Goal: Information Seeking & Learning: Learn about a topic

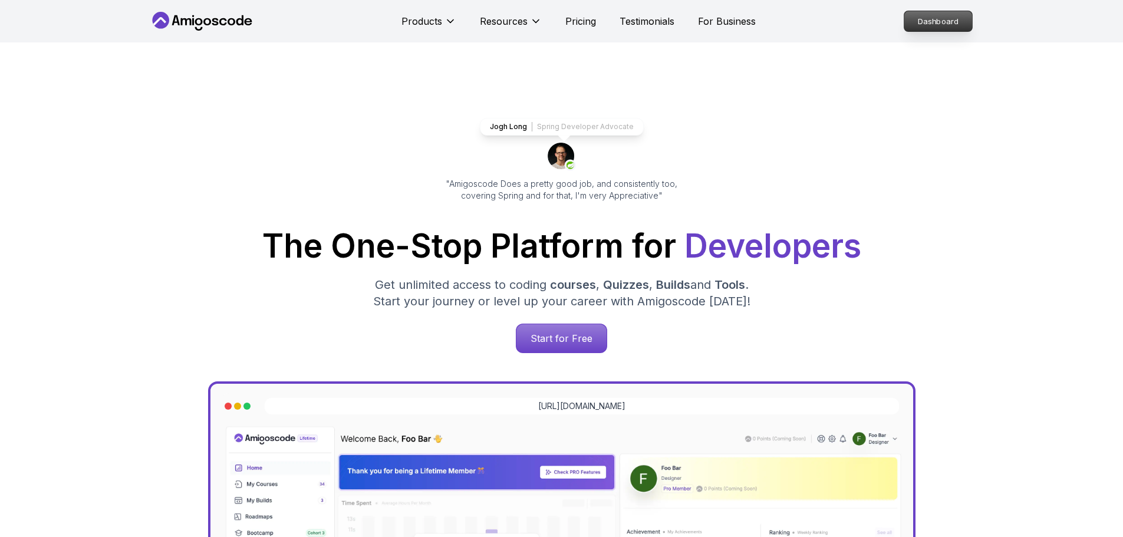
click at [956, 25] on p "Dashboard" at bounding box center [938, 21] width 68 height 20
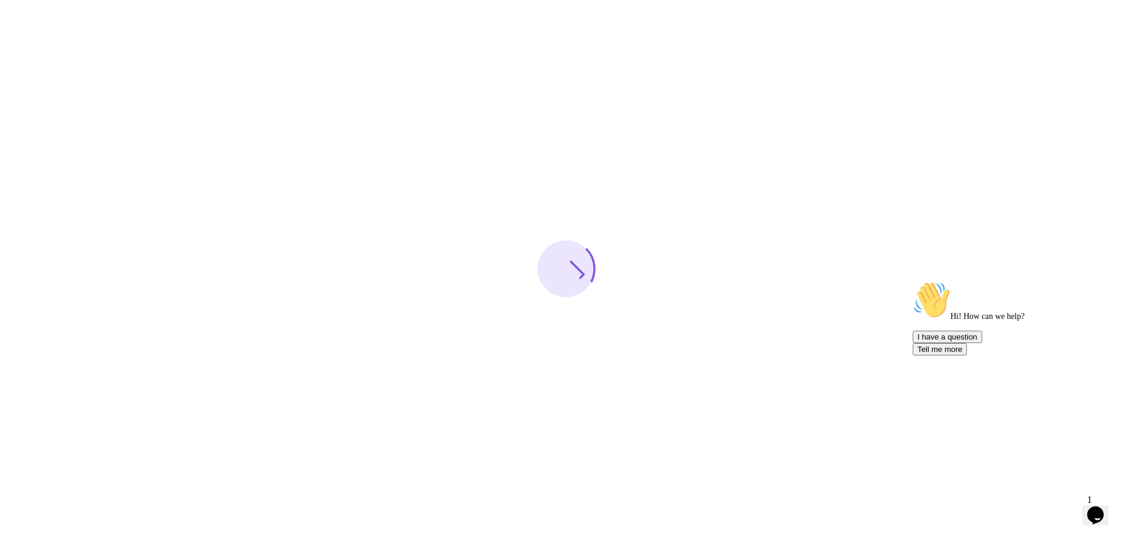
click at [912, 281] on icon "Chat attention grabber" at bounding box center [912, 281] width 0 height 0
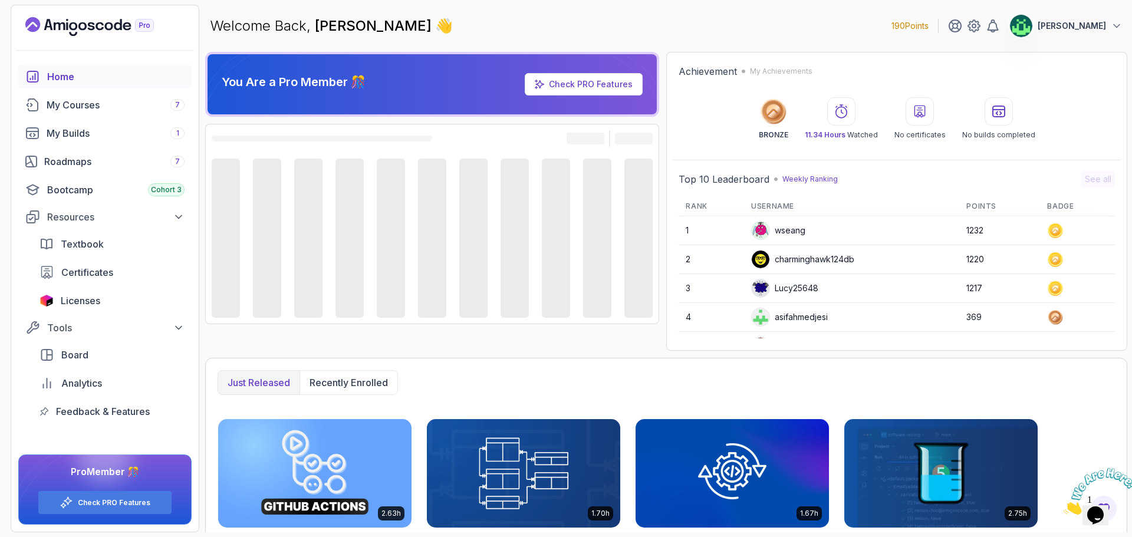
click at [1063, 506] on icon "Close" at bounding box center [1063, 511] width 0 height 10
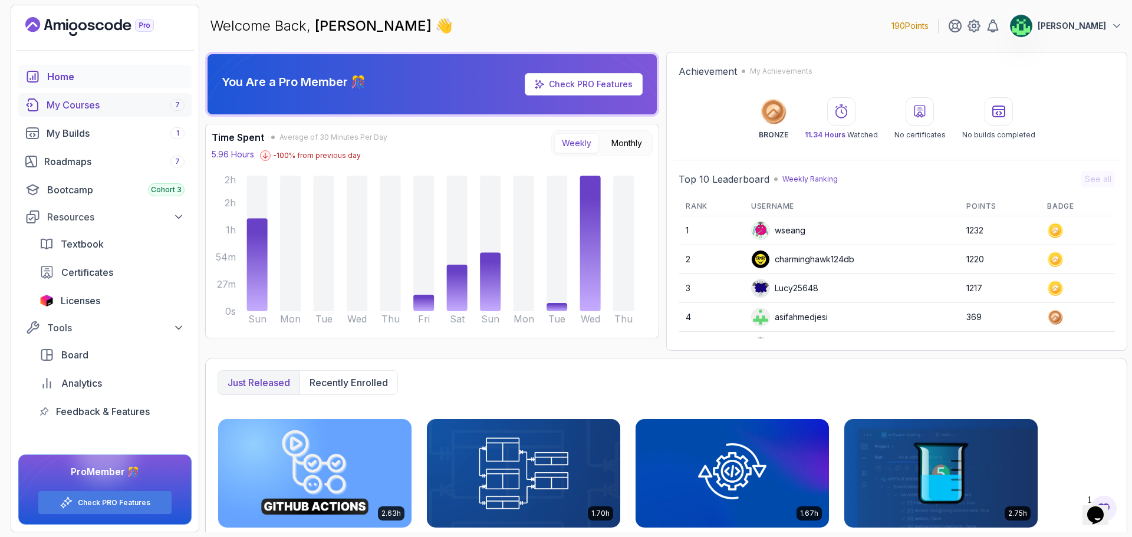
click at [136, 108] on div "My Courses 7" at bounding box center [116, 105] width 138 height 14
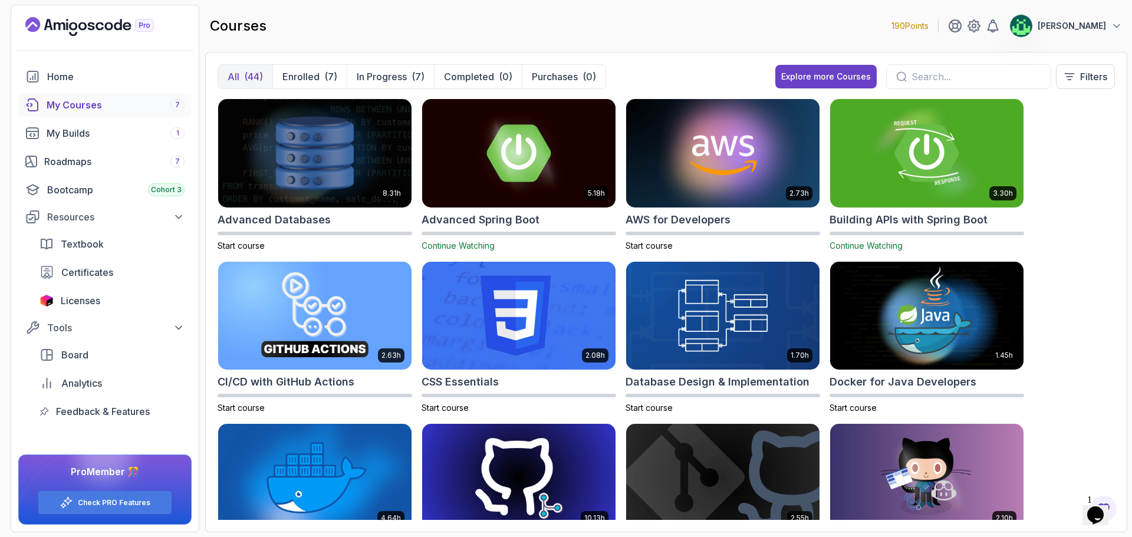
click at [906, 77] on div at bounding box center [968, 76] width 165 height 25
click at [947, 81] on input "text" at bounding box center [976, 77] width 130 height 14
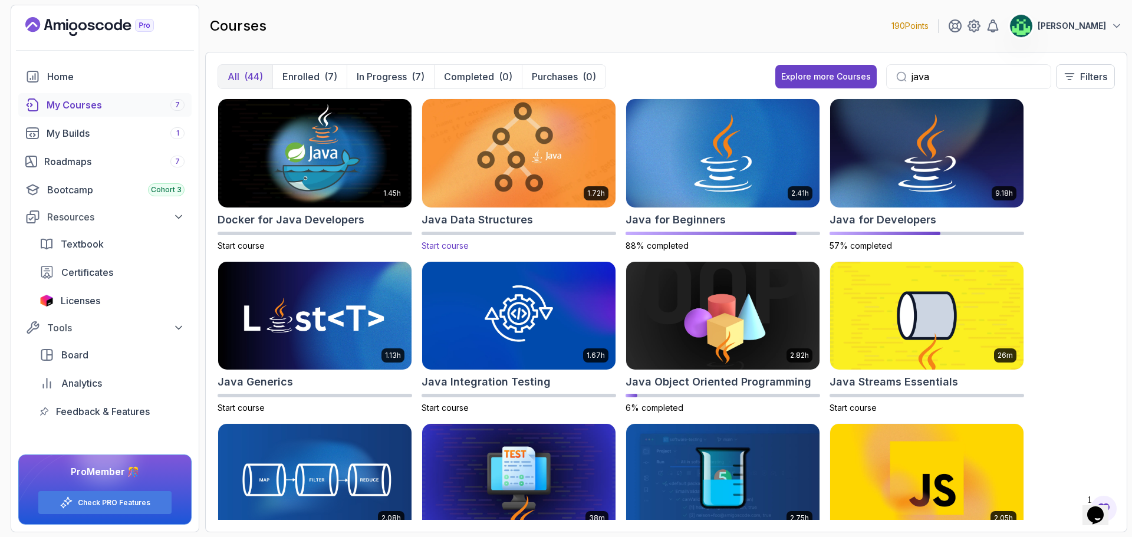
type input "java"
drag, startPoint x: 516, startPoint y: 189, endPoint x: 477, endPoint y: 230, distance: 57.5
click at [477, 230] on div "1.72h Java Data Structures Start course" at bounding box center [518, 174] width 194 height 153
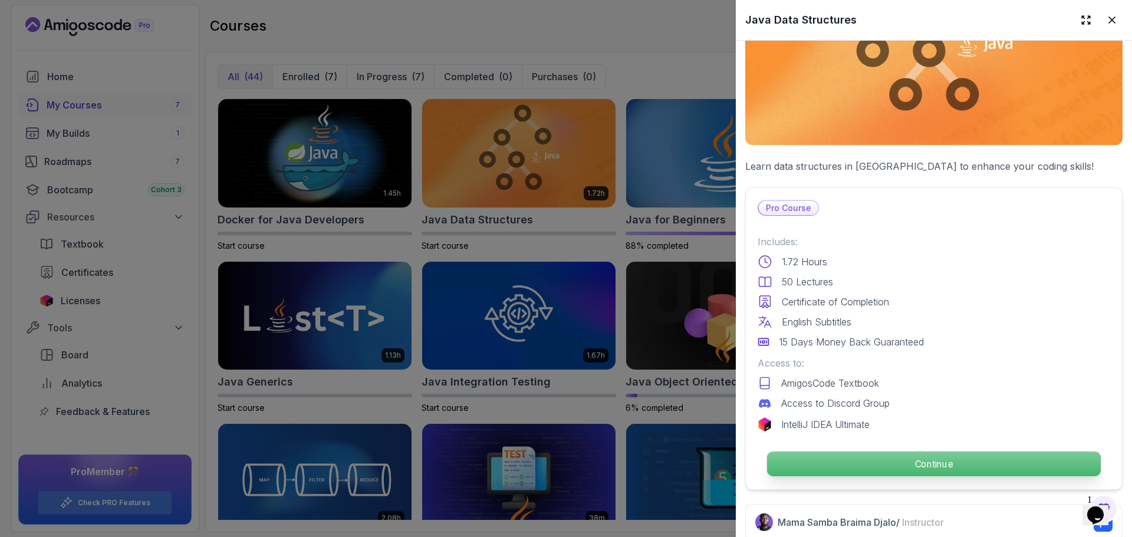
scroll to position [295, 0]
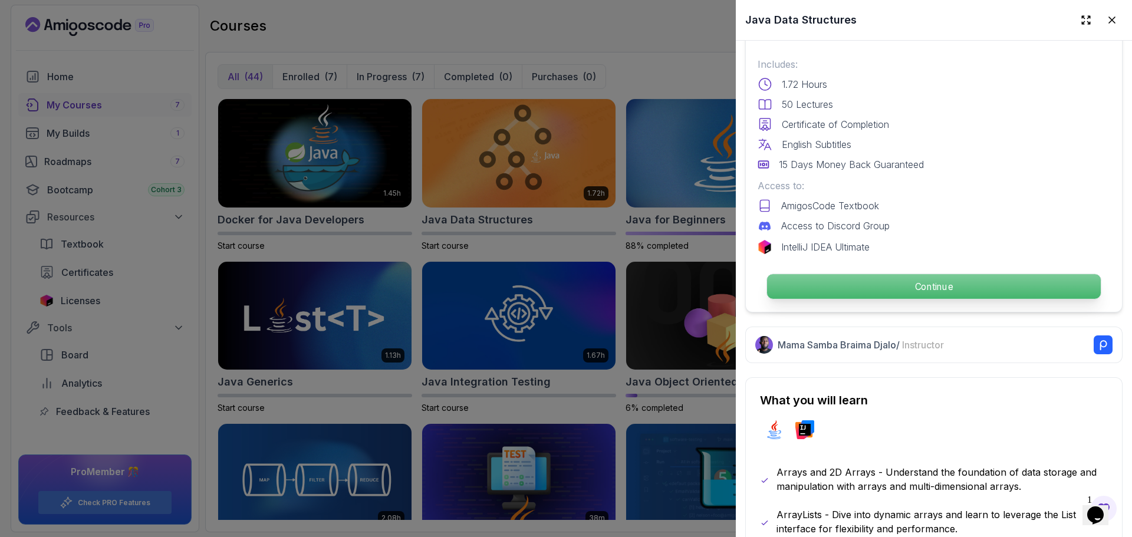
click at [928, 285] on p "Continue" at bounding box center [934, 286] width 334 height 25
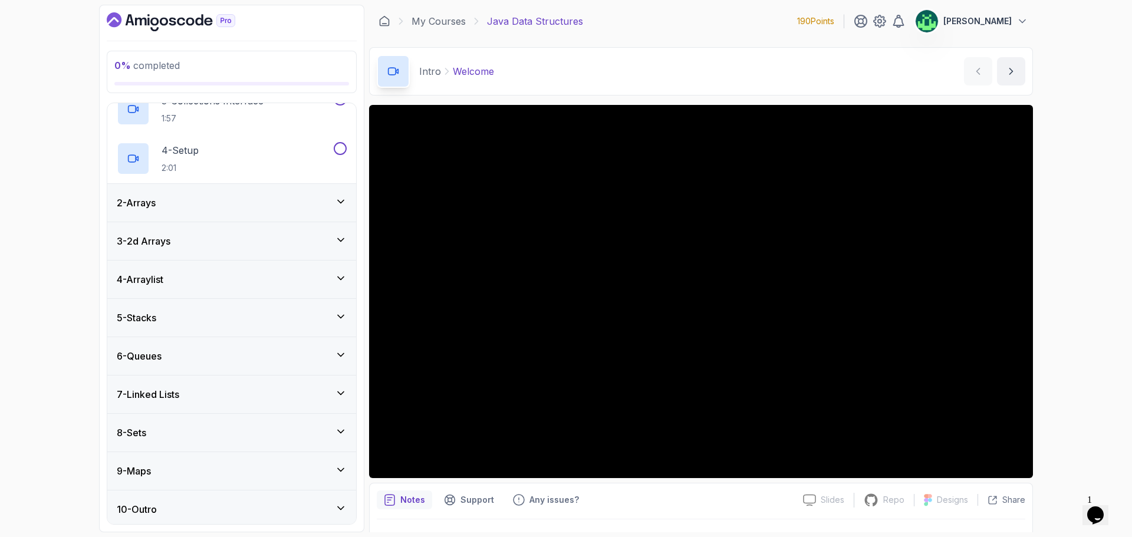
scroll to position [160, 0]
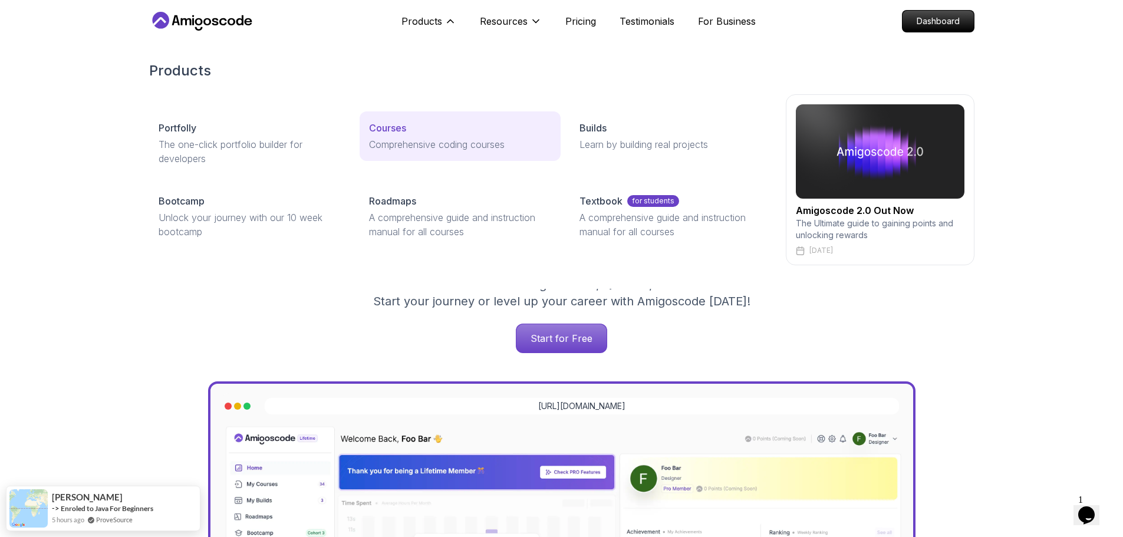
click at [408, 133] on div "Courses" at bounding box center [460, 128] width 182 height 14
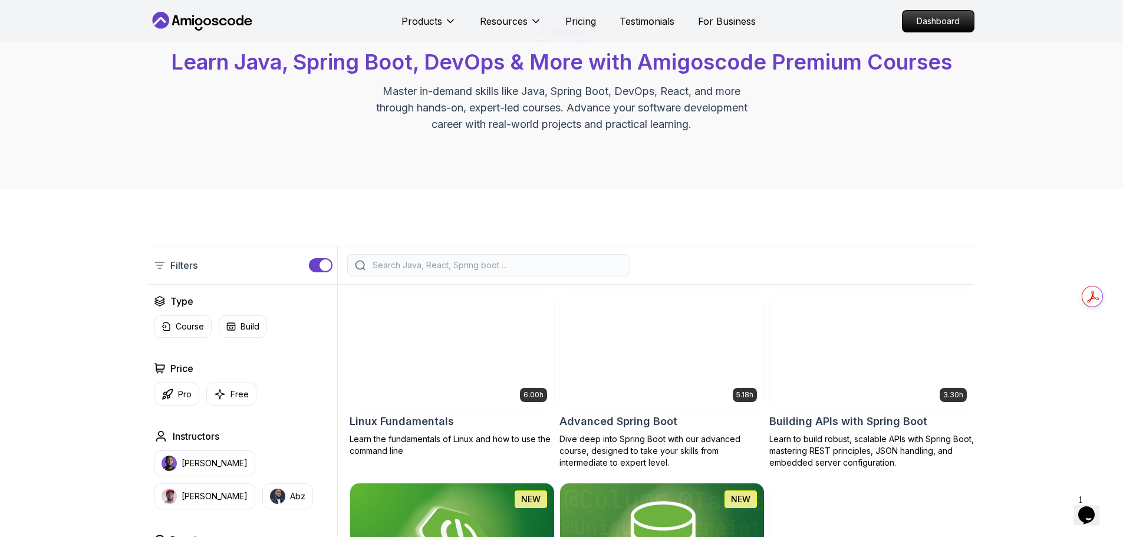
scroll to position [59, 0]
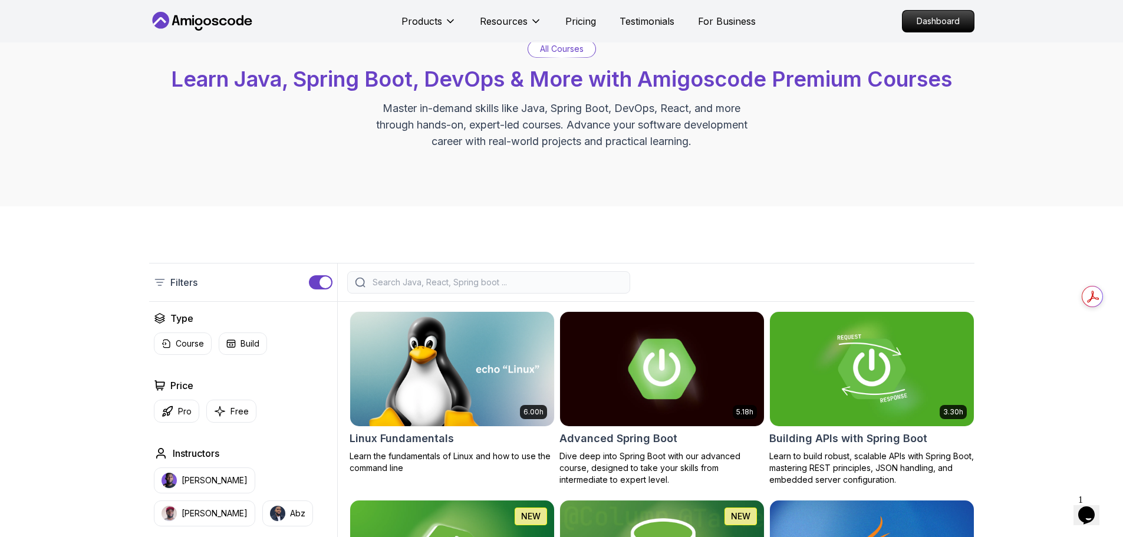
click at [321, 281] on div "button" at bounding box center [325, 282] width 12 height 12
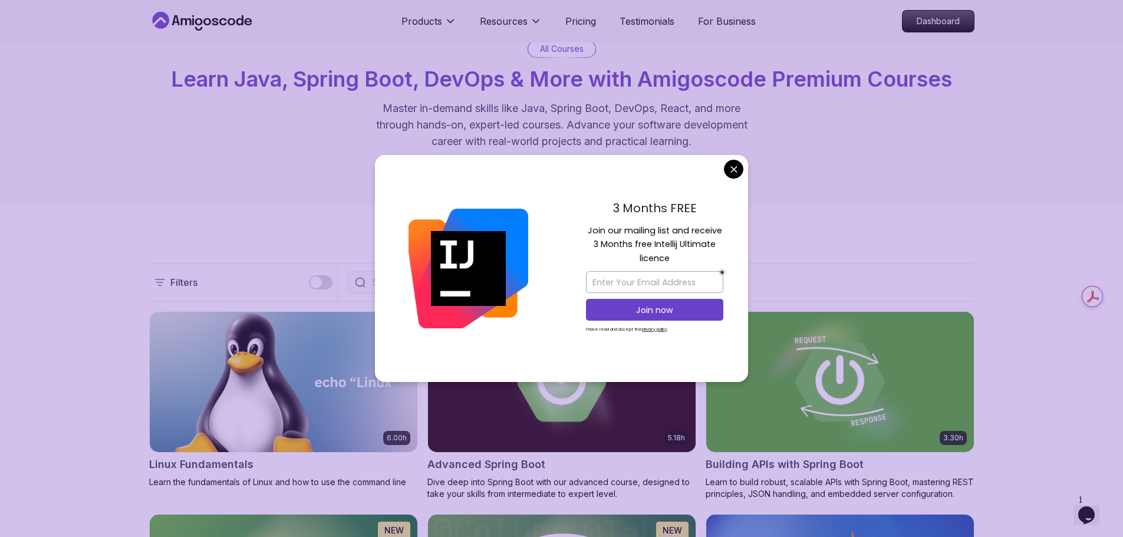
click at [723, 172] on div "3 Months FREE Join our mailing list and receive 3 Months free Intellij Ultimate…" at bounding box center [654, 268] width 187 height 227
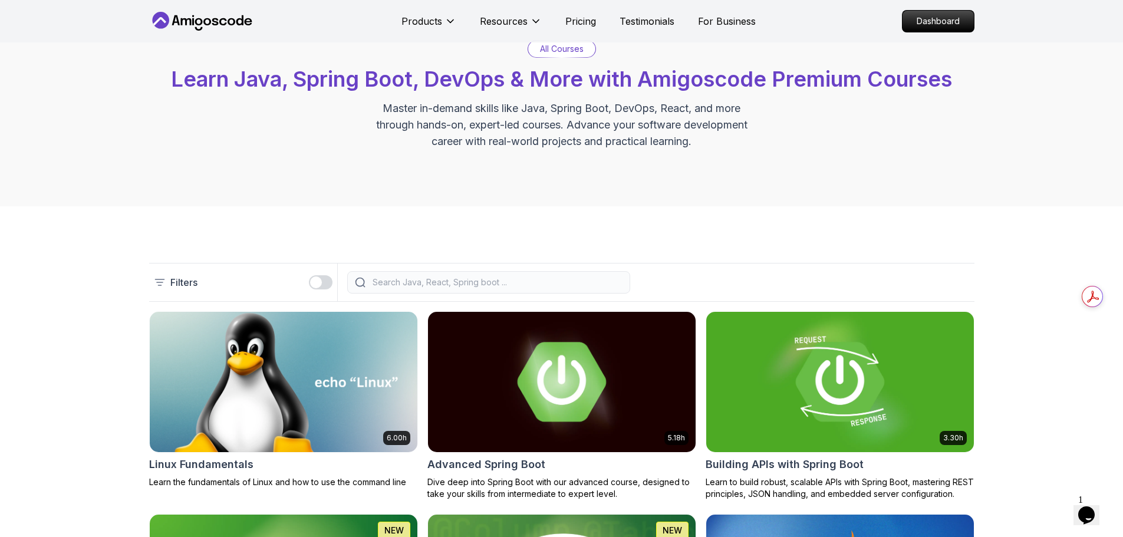
click at [324, 284] on button "button" at bounding box center [321, 282] width 24 height 14
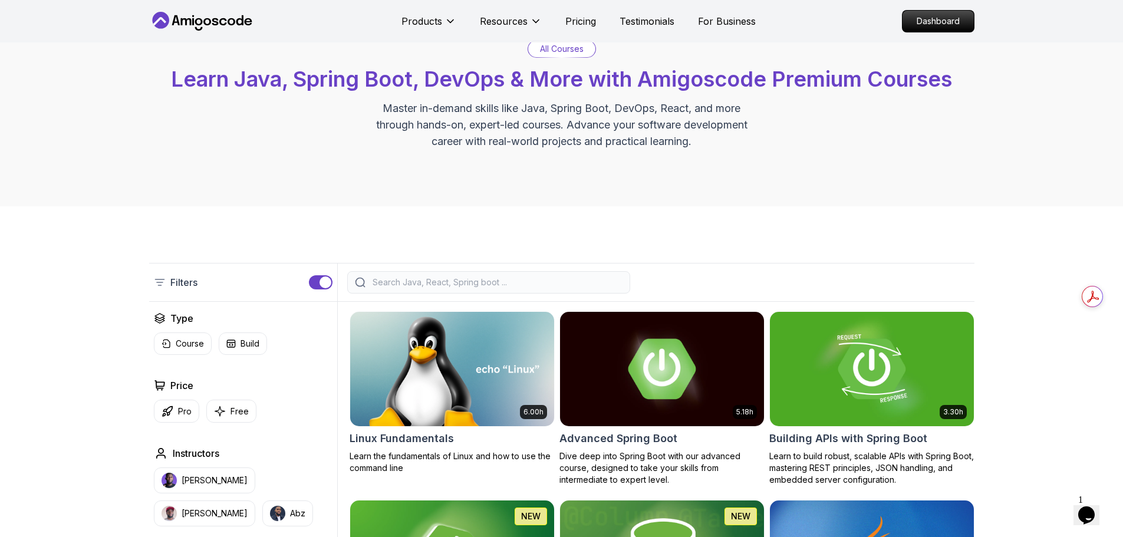
click at [324, 283] on div "button" at bounding box center [325, 282] width 12 height 12
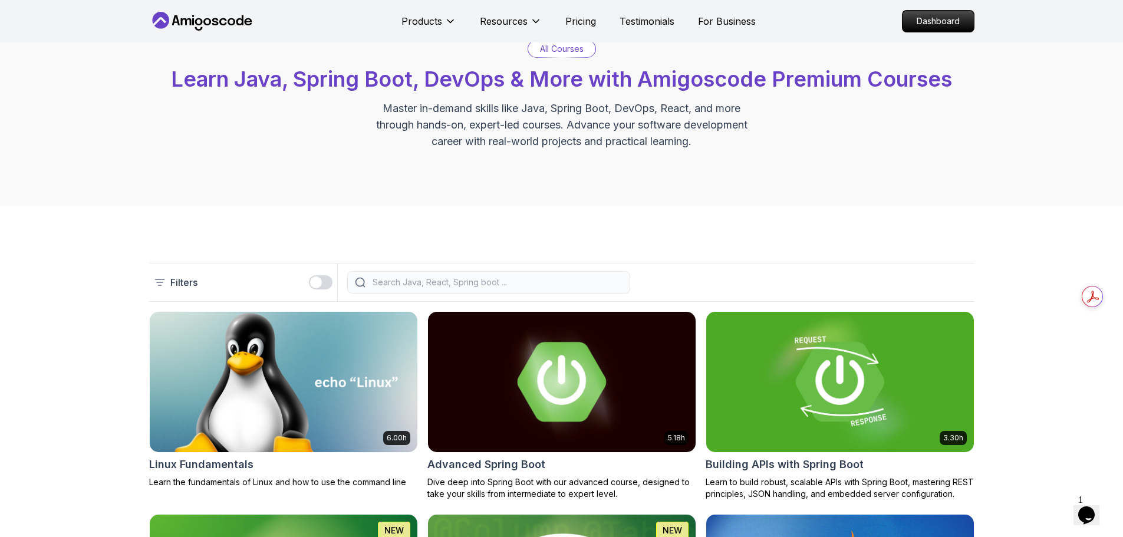
click at [324, 283] on button "button" at bounding box center [321, 282] width 24 height 14
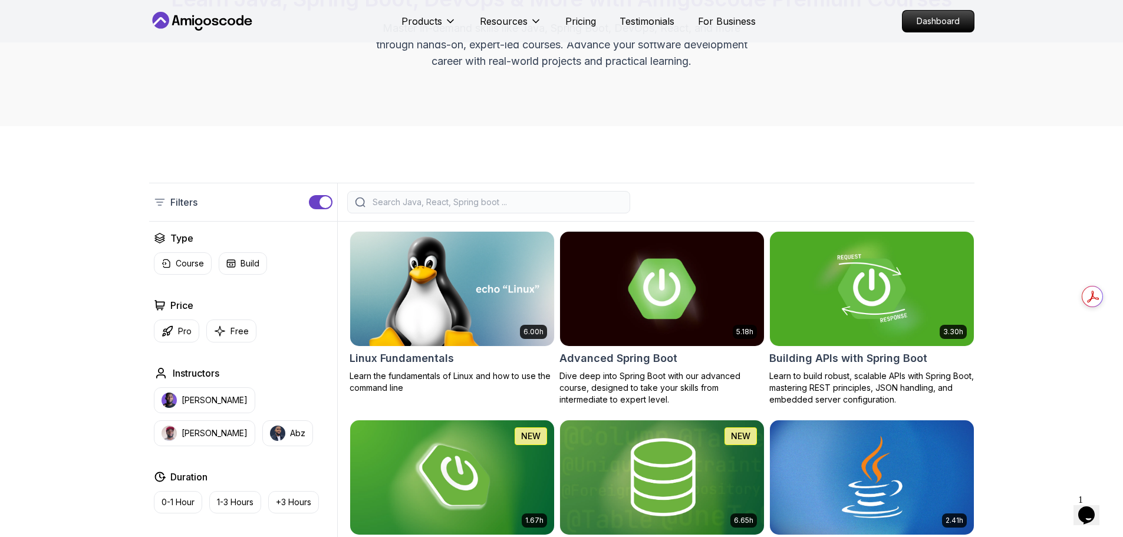
scroll to position [0, 0]
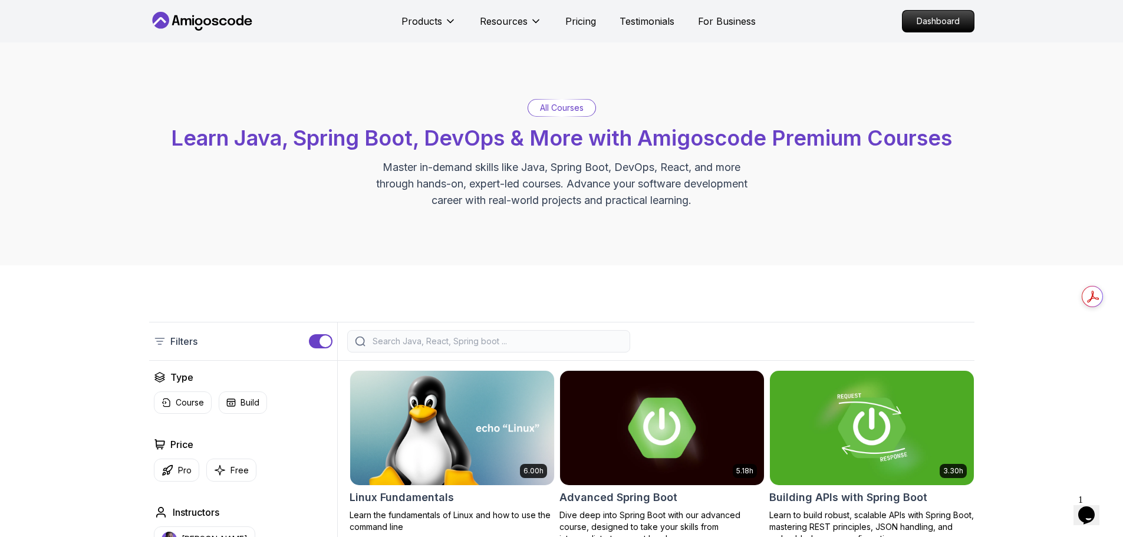
click at [453, 335] on input "search" at bounding box center [496, 341] width 252 height 12
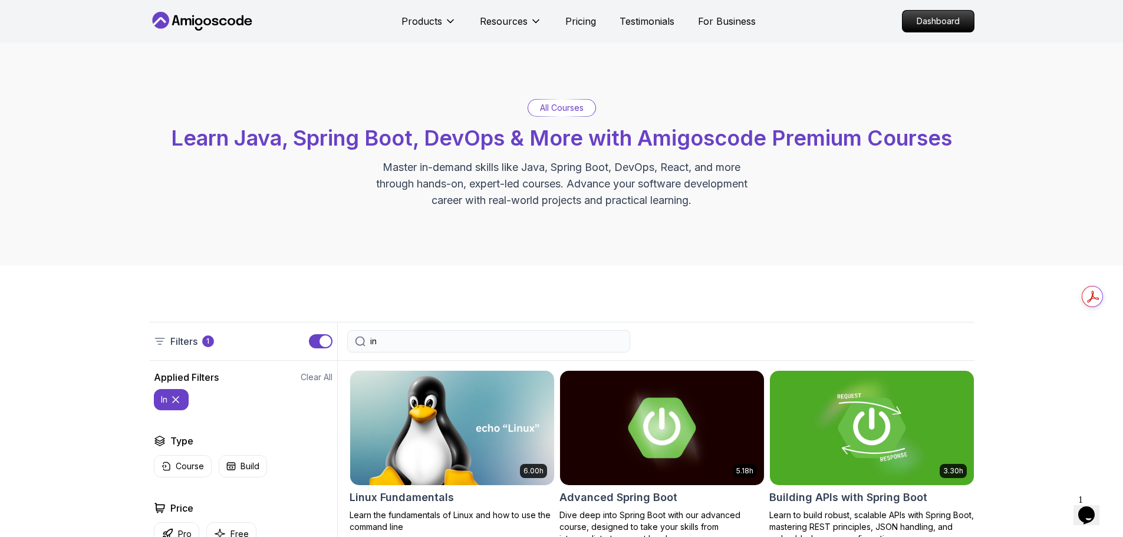
type input "i"
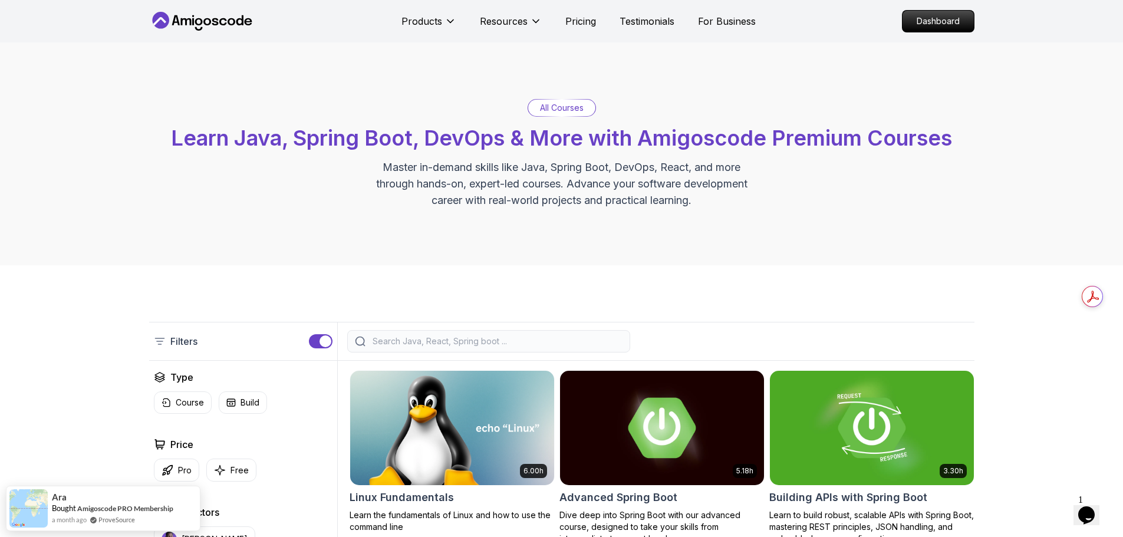
click at [512, 336] on input "search" at bounding box center [496, 341] width 252 height 12
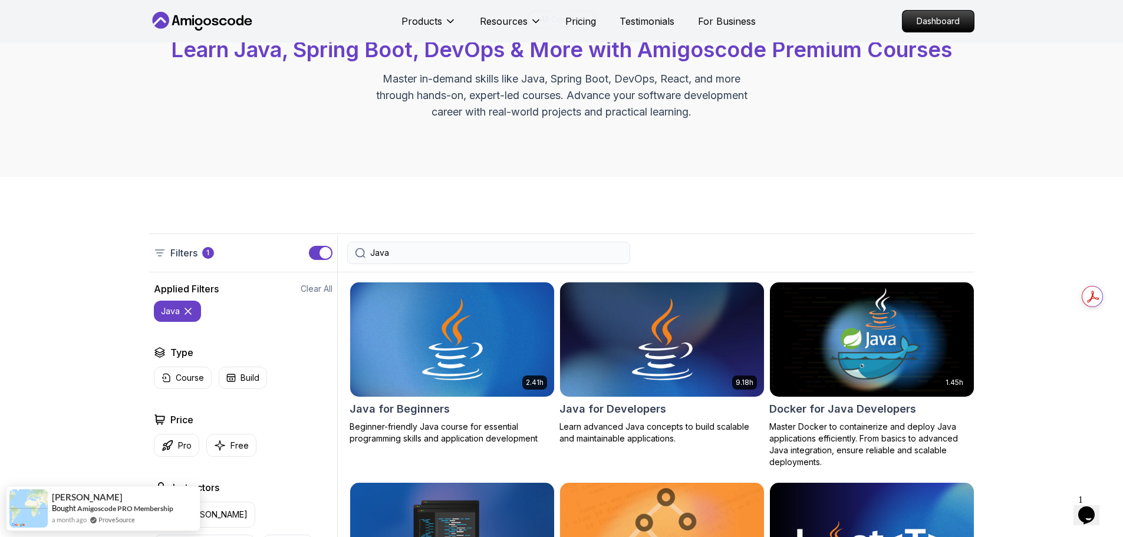
scroll to position [118, 0]
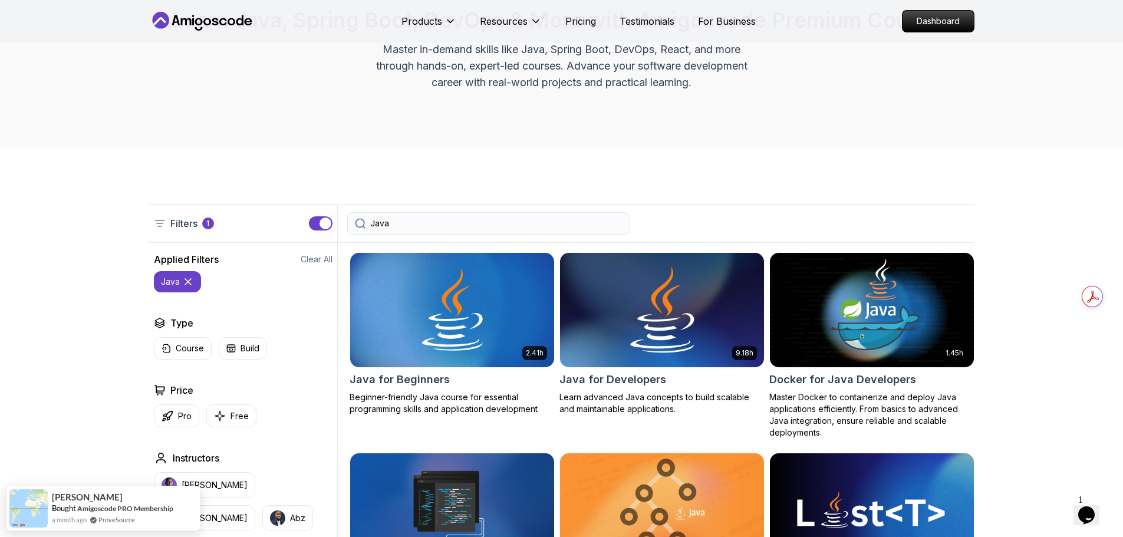
type input "Java"
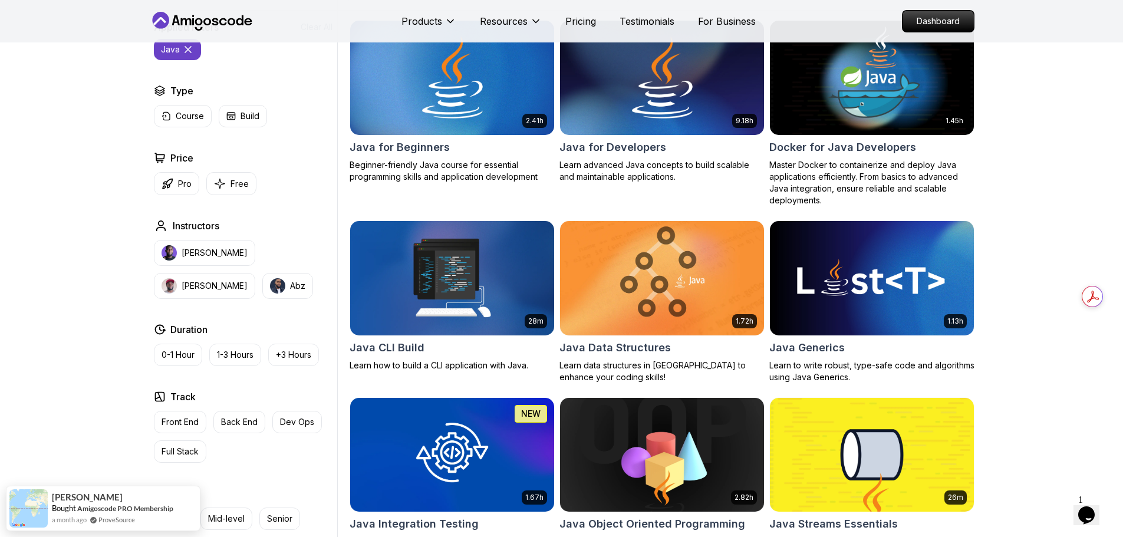
scroll to position [354, 0]
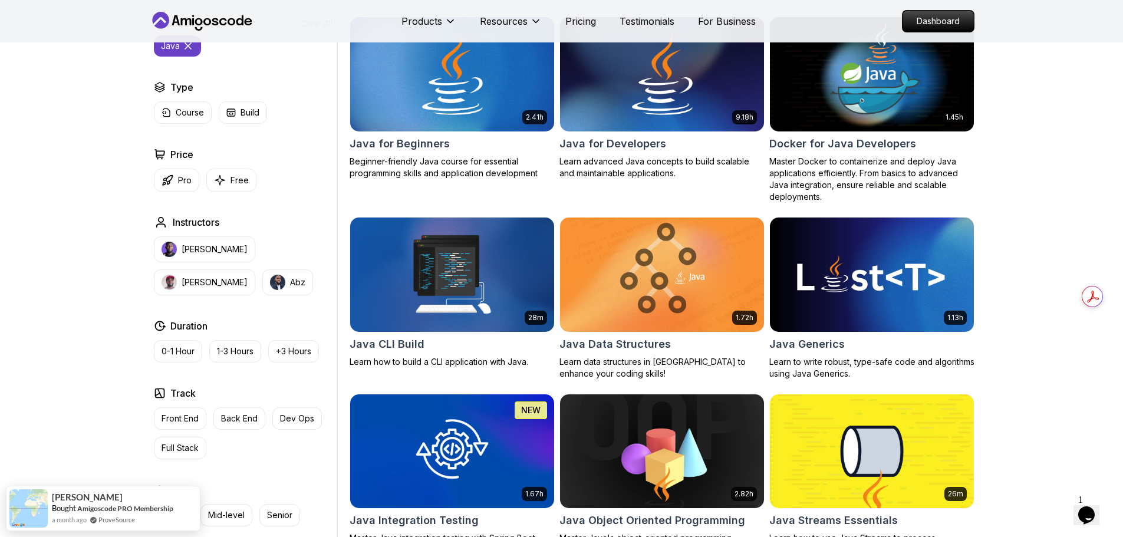
drag, startPoint x: 444, startPoint y: 319, endPoint x: 128, endPoint y: 313, distance: 316.5
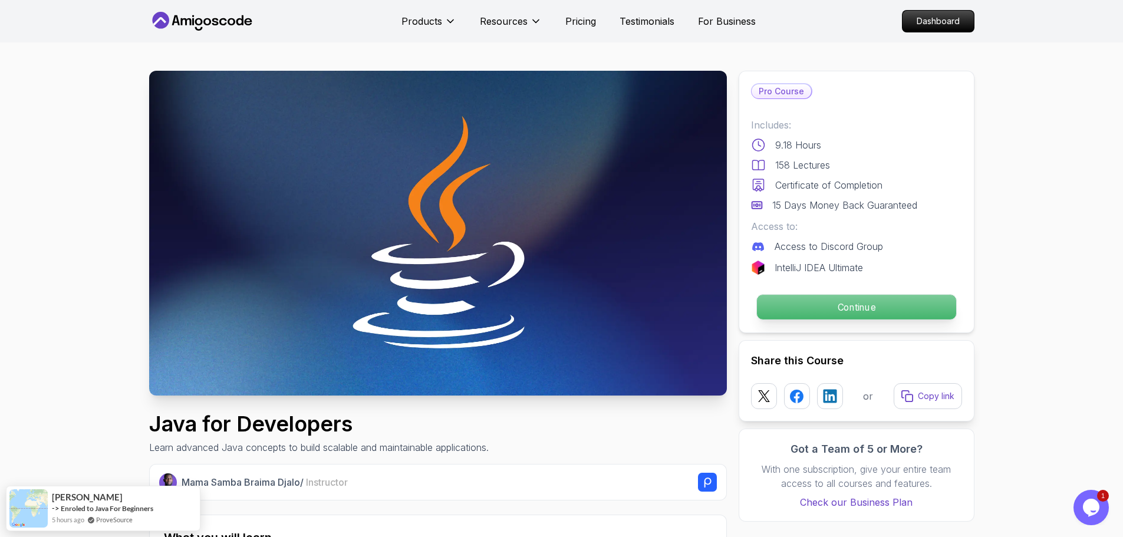
click at [850, 308] on p "Continue" at bounding box center [855, 307] width 199 height 25
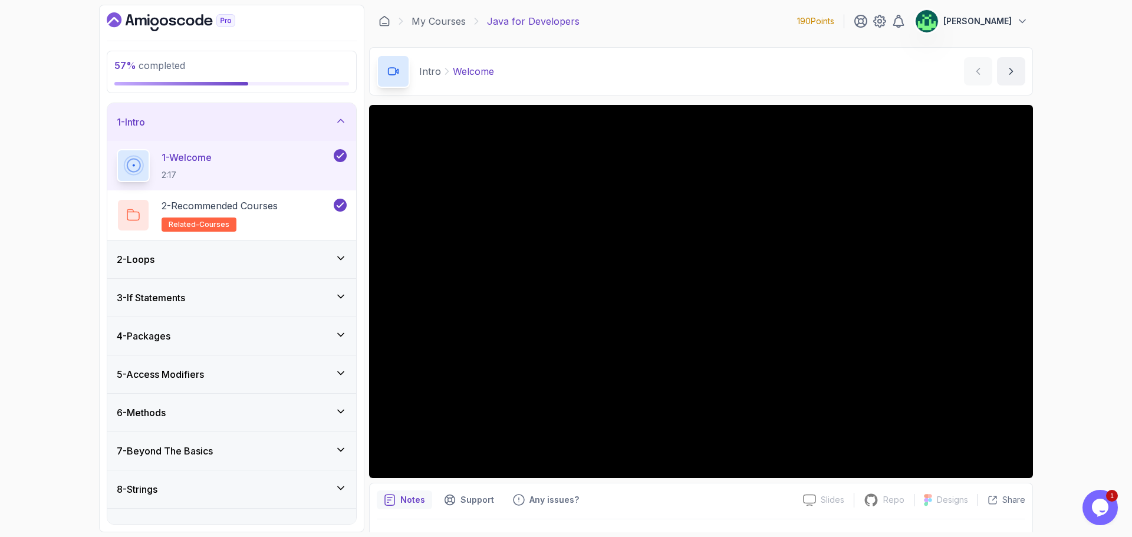
click at [246, 487] on div "8 - Strings" at bounding box center [232, 489] width 230 height 14
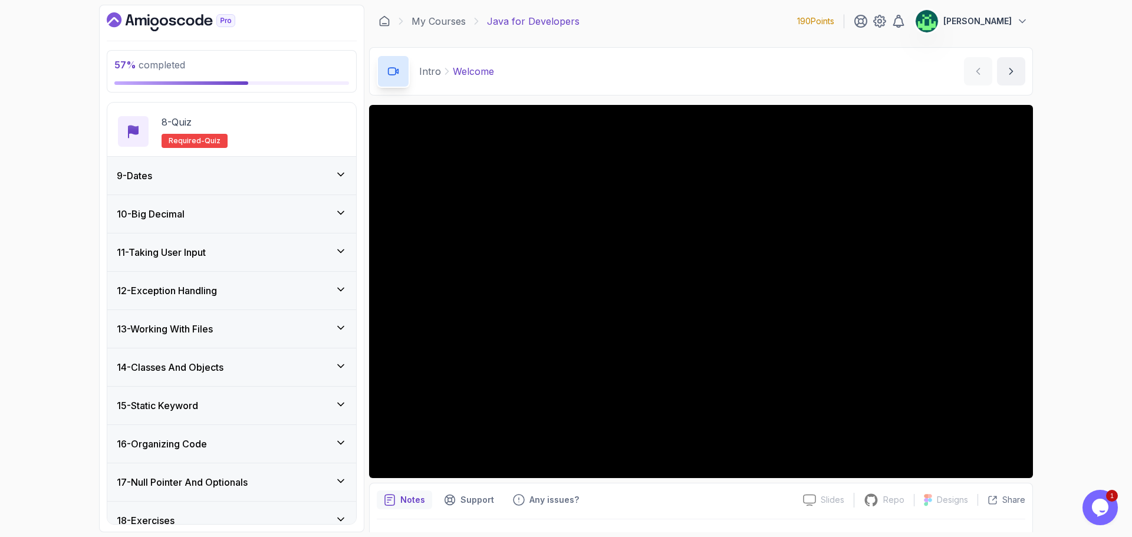
scroll to position [702, 0]
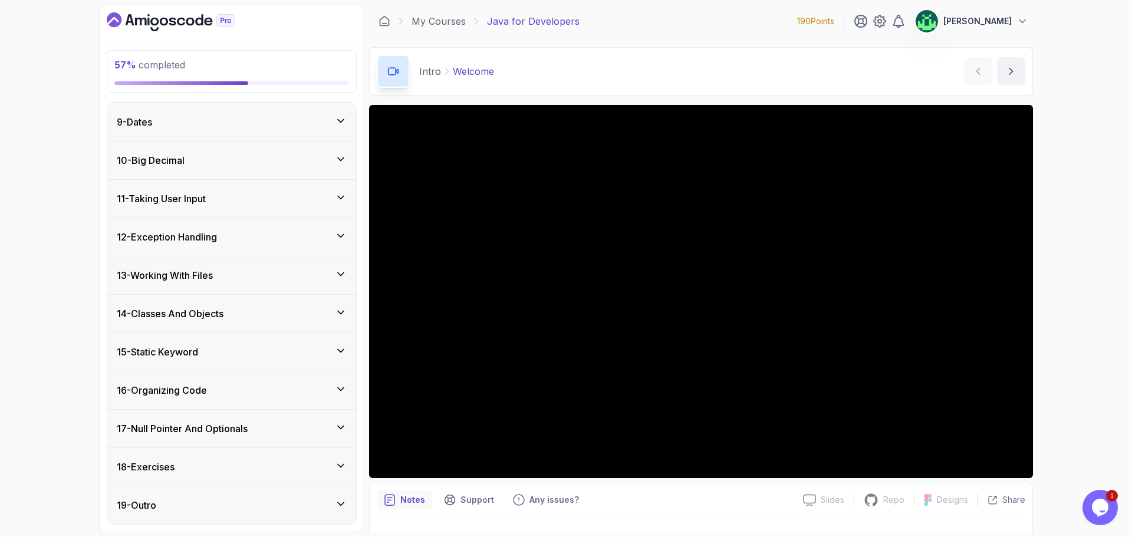
click at [207, 431] on h3 "17 - Null Pointer And Optionals" at bounding box center [182, 428] width 131 height 14
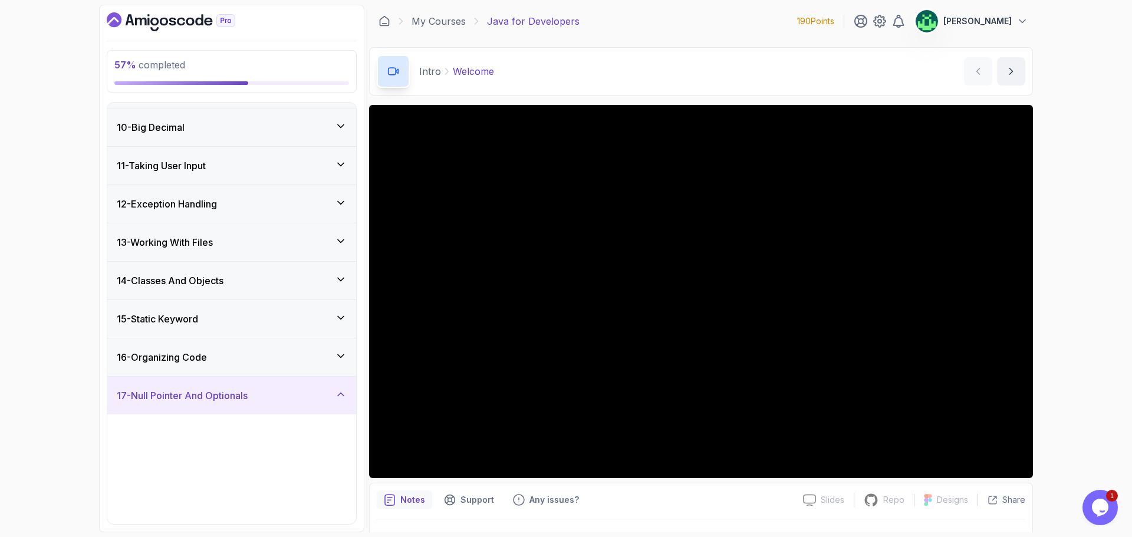
scroll to position [306, 0]
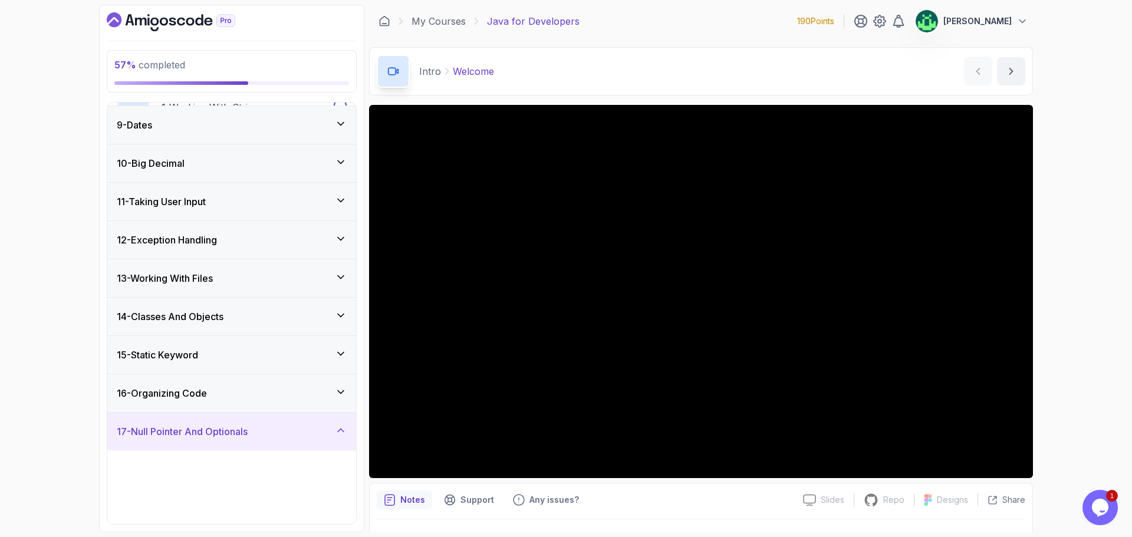
click at [207, 396] on h3 "16 - Organizing Code" at bounding box center [162, 393] width 90 height 14
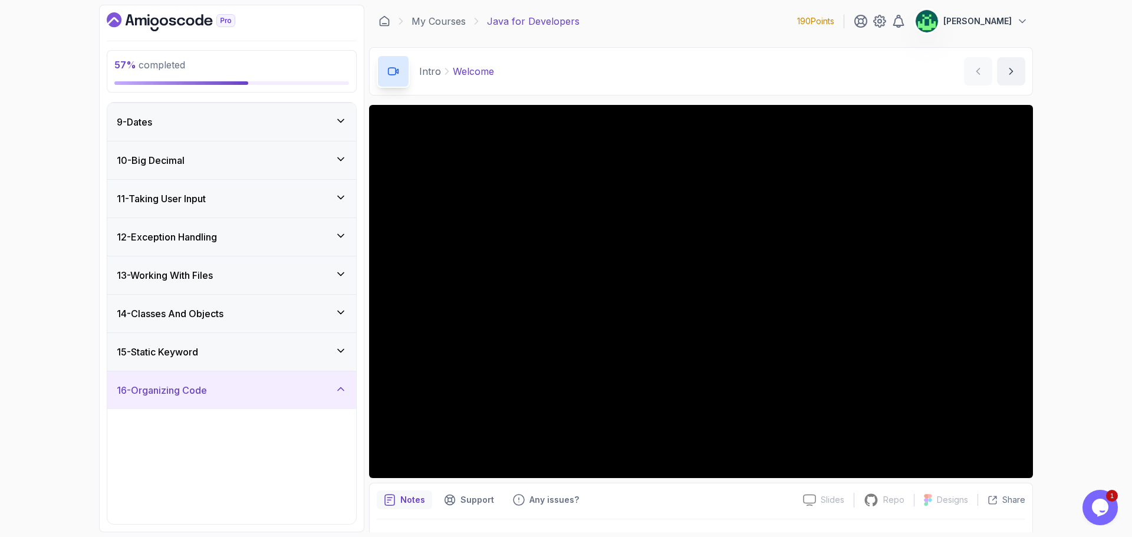
click at [211, 362] on div "15 - Static Keyword" at bounding box center [231, 352] width 249 height 38
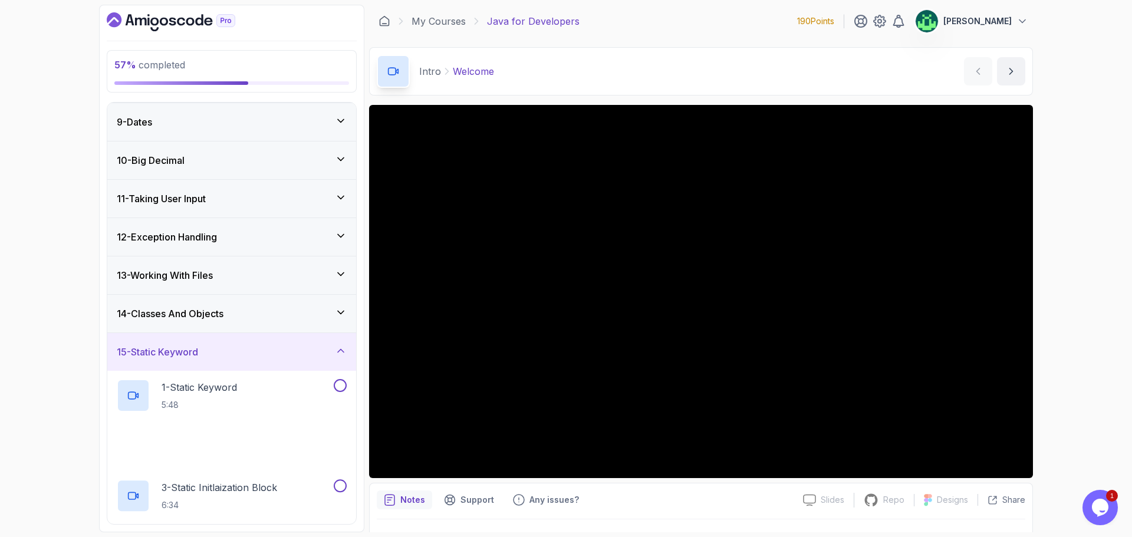
click at [215, 321] on h3 "14 - Classes And Objects" at bounding box center [170, 313] width 107 height 14
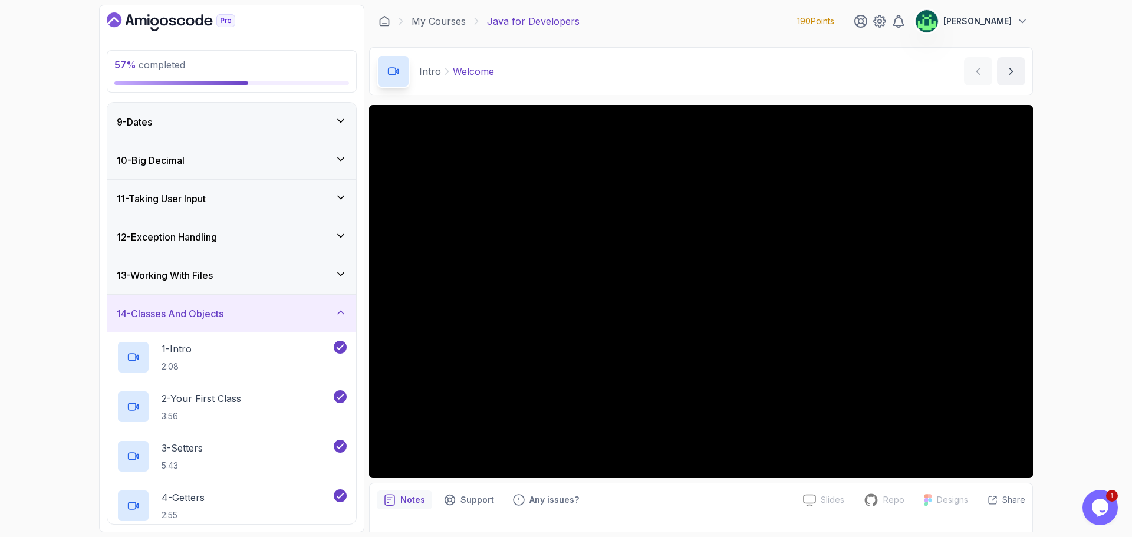
scroll to position [1444, 0]
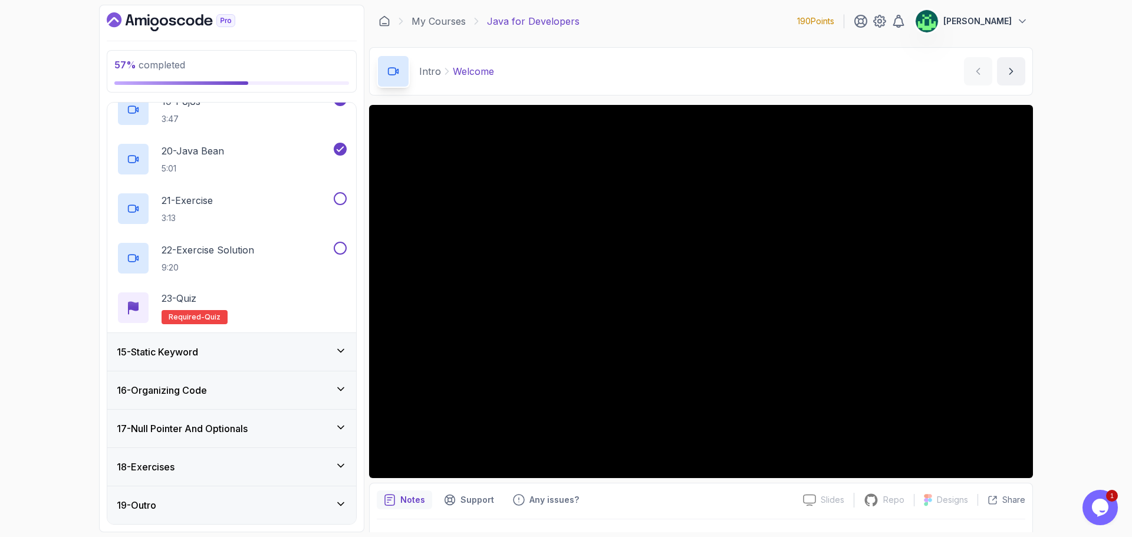
click at [237, 426] on h3 "17 - Null Pointer And Optionals" at bounding box center [182, 428] width 131 height 14
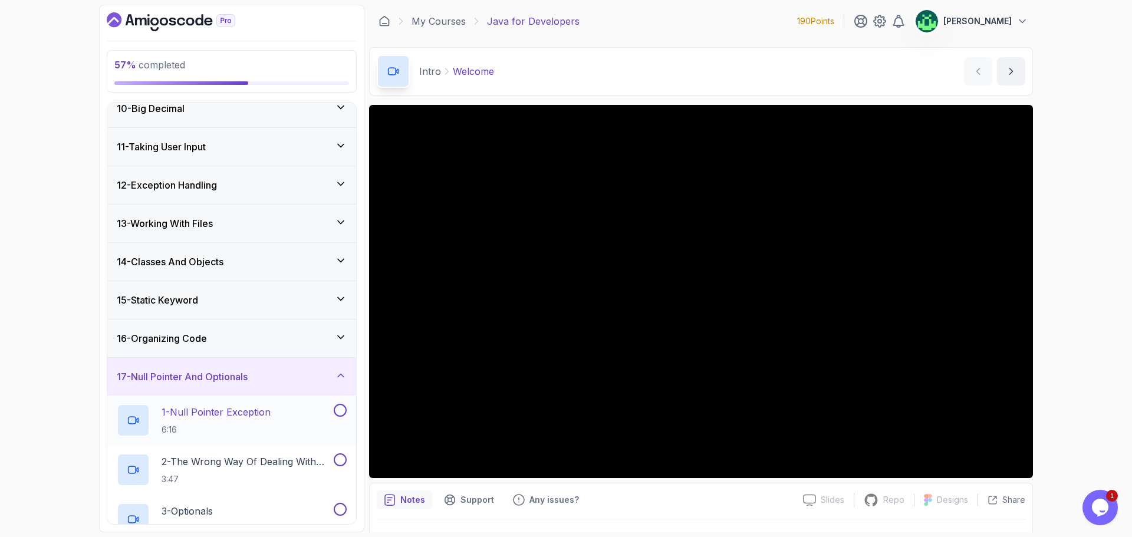
scroll to position [424, 0]
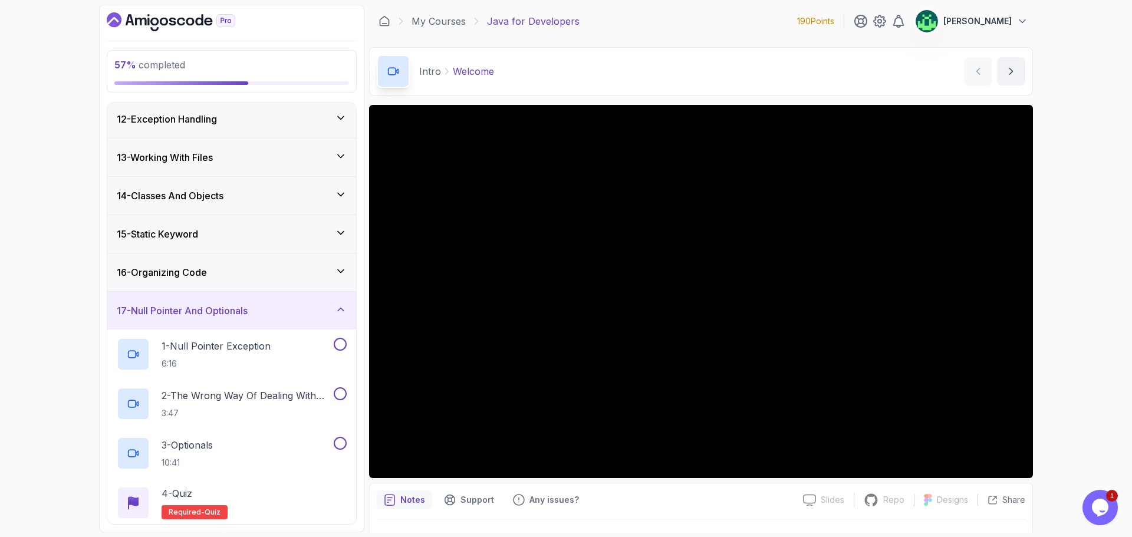
click at [246, 279] on div "16 - Organizing Code" at bounding box center [232, 272] width 230 height 14
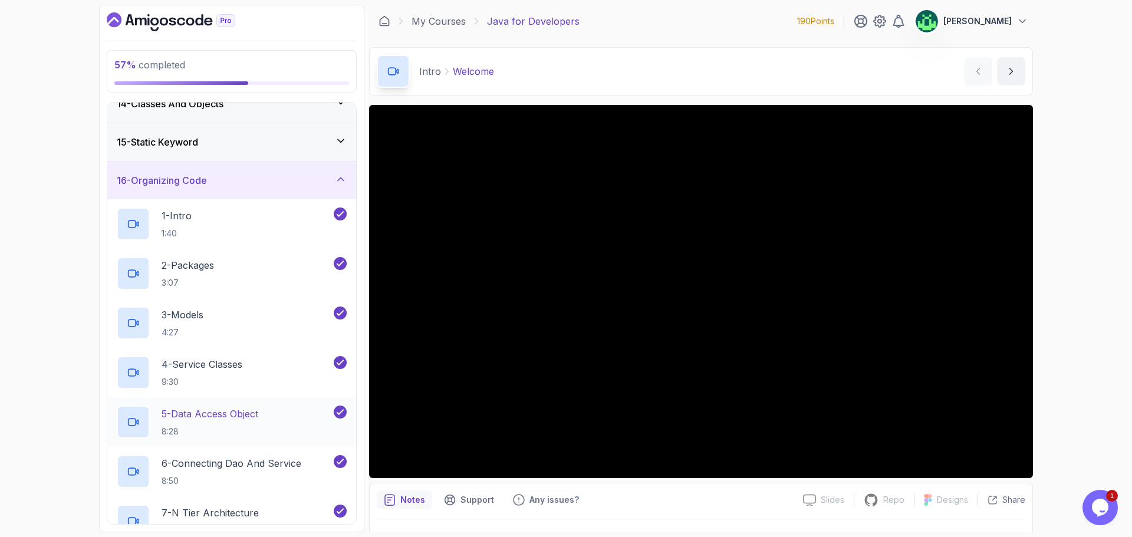
scroll to position [398, 0]
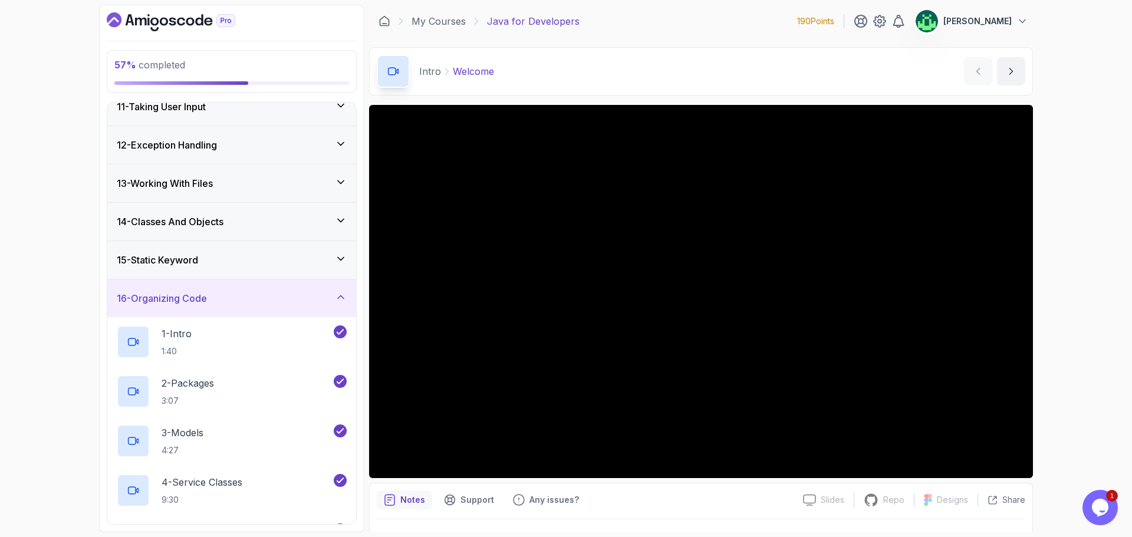
click at [274, 272] on div "15 - Static Keyword" at bounding box center [231, 260] width 249 height 38
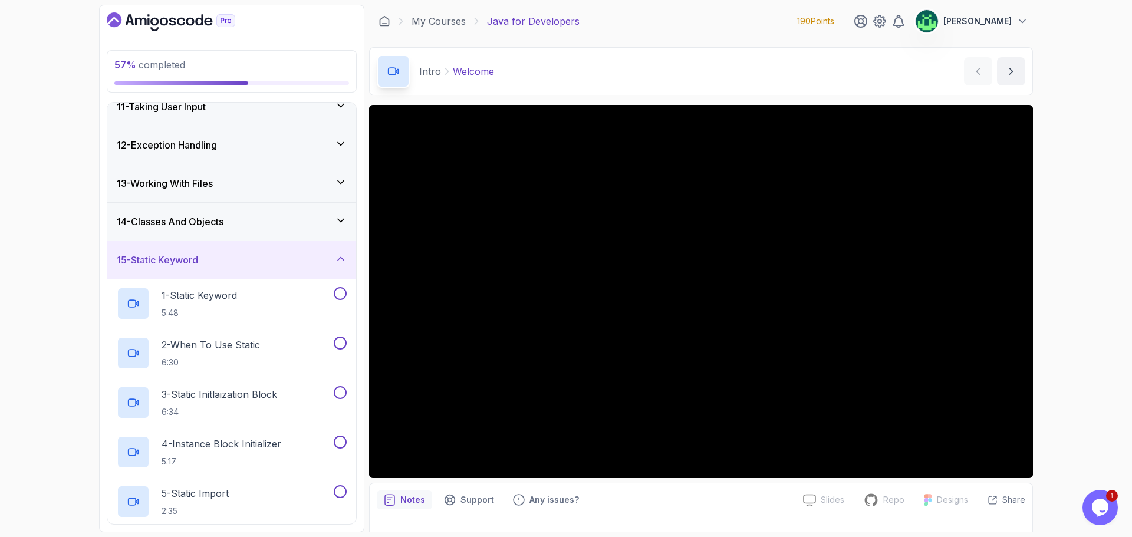
click at [269, 218] on div "14 - Classes And Objects" at bounding box center [232, 222] width 230 height 14
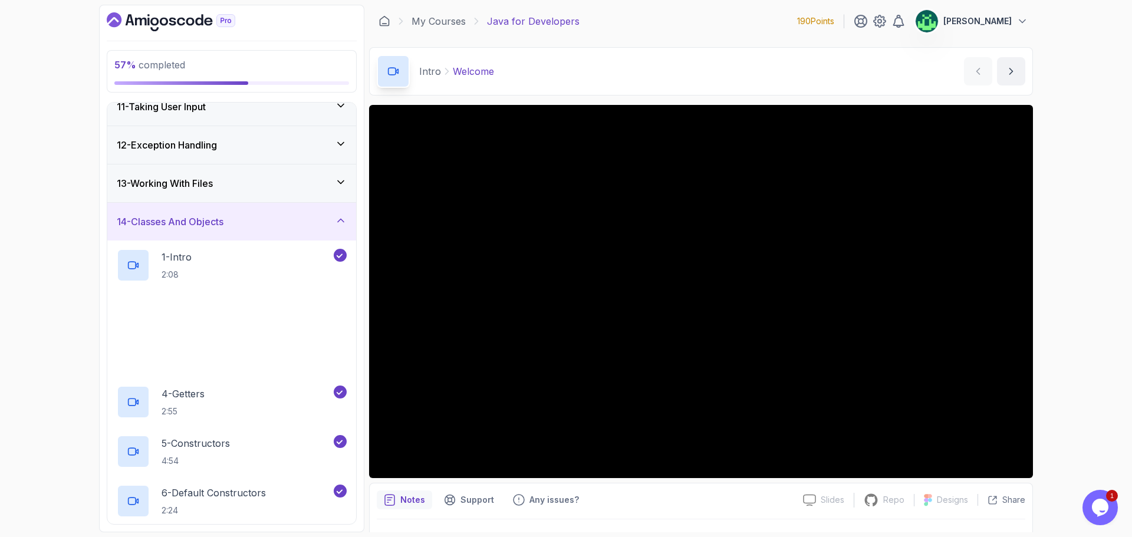
click at [271, 194] on div "13 - Working With Files" at bounding box center [231, 183] width 249 height 38
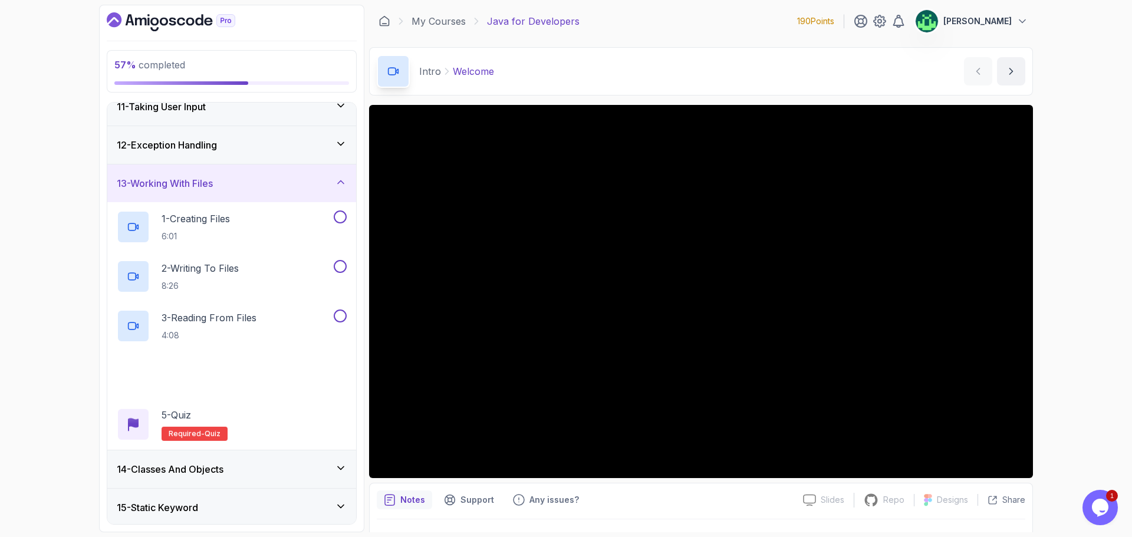
click at [273, 144] on div "12 - Exception Handling" at bounding box center [232, 145] width 230 height 14
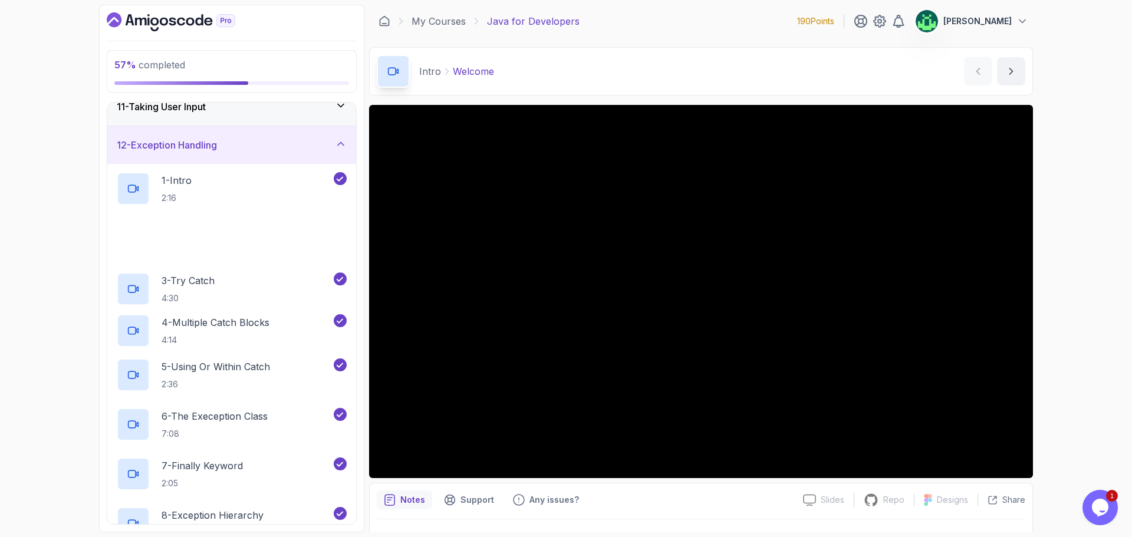
click at [277, 115] on div "11 - Taking User Input" at bounding box center [231, 107] width 249 height 38
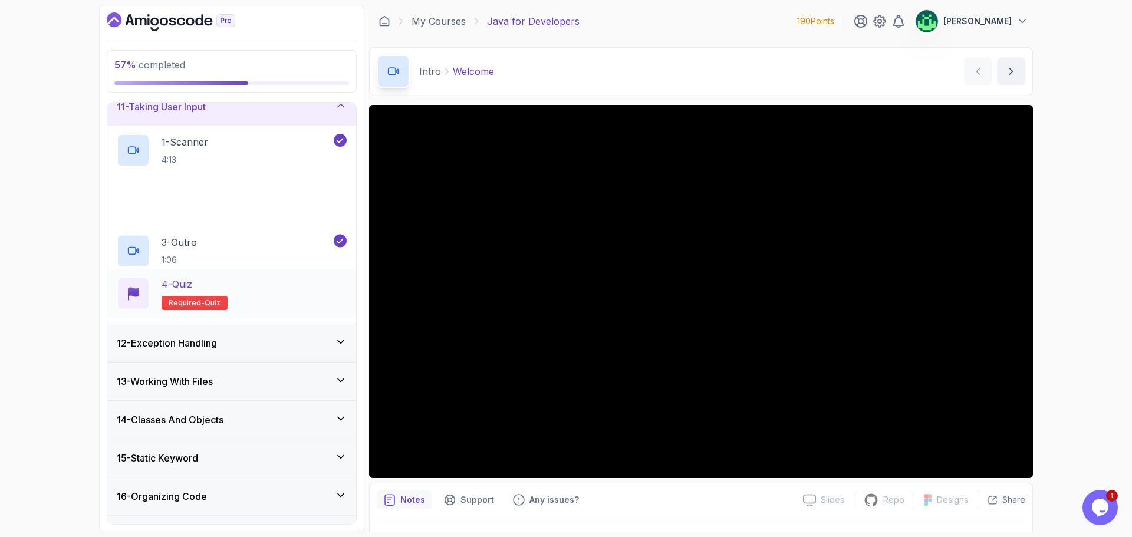
scroll to position [221, 0]
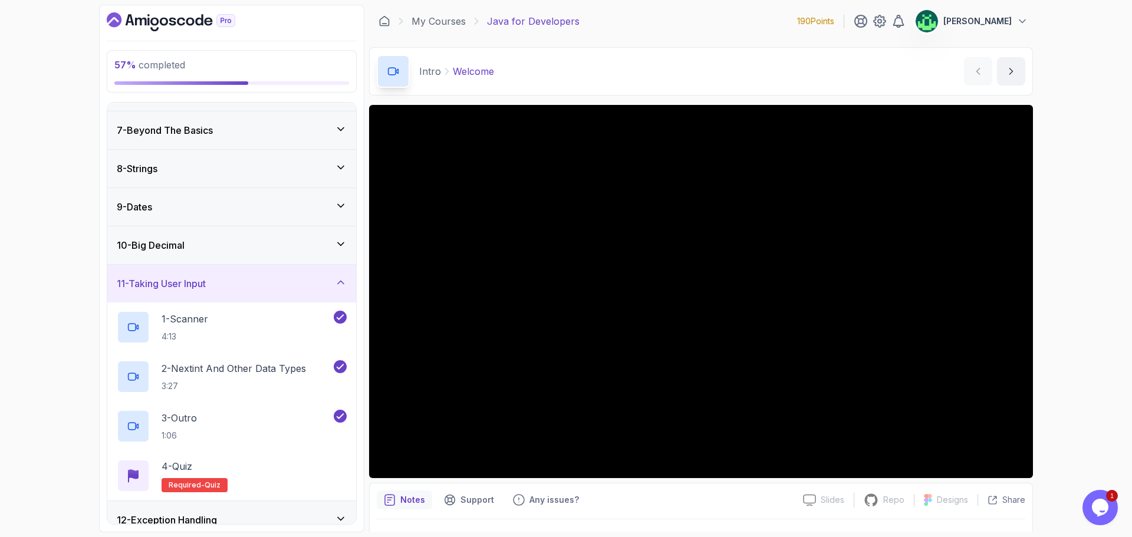
click at [248, 246] on div "10 - Big Decimal" at bounding box center [232, 245] width 230 height 14
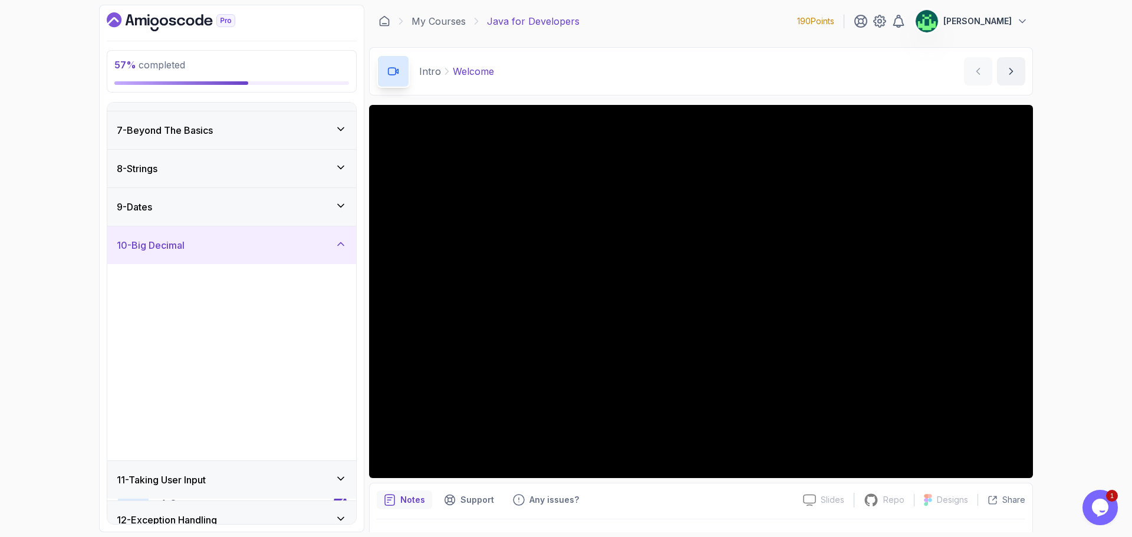
click at [258, 210] on div "9 - Dates" at bounding box center [232, 207] width 230 height 14
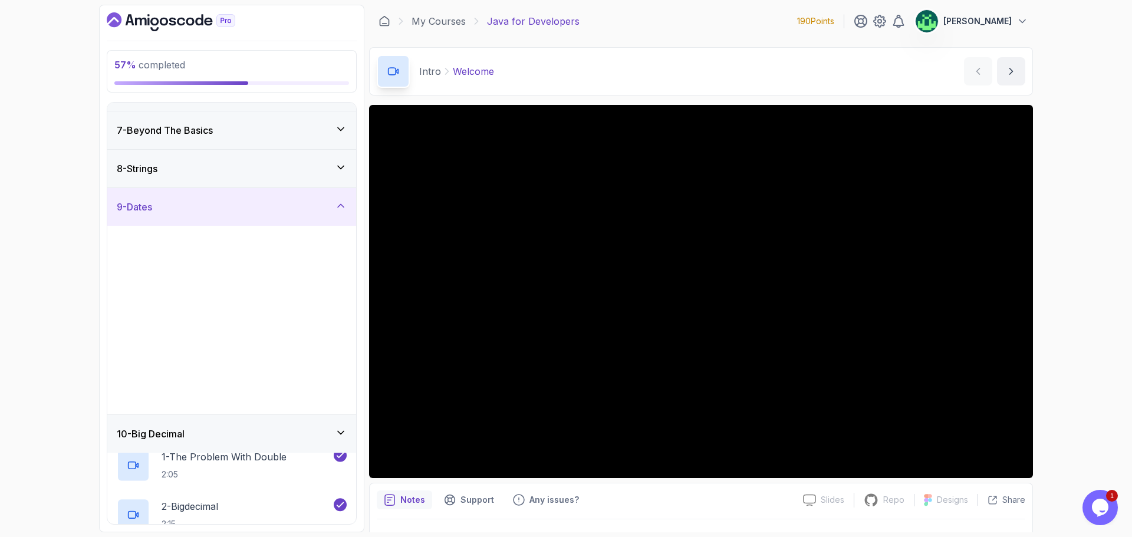
click at [262, 167] on div "8 - Strings" at bounding box center [232, 168] width 230 height 14
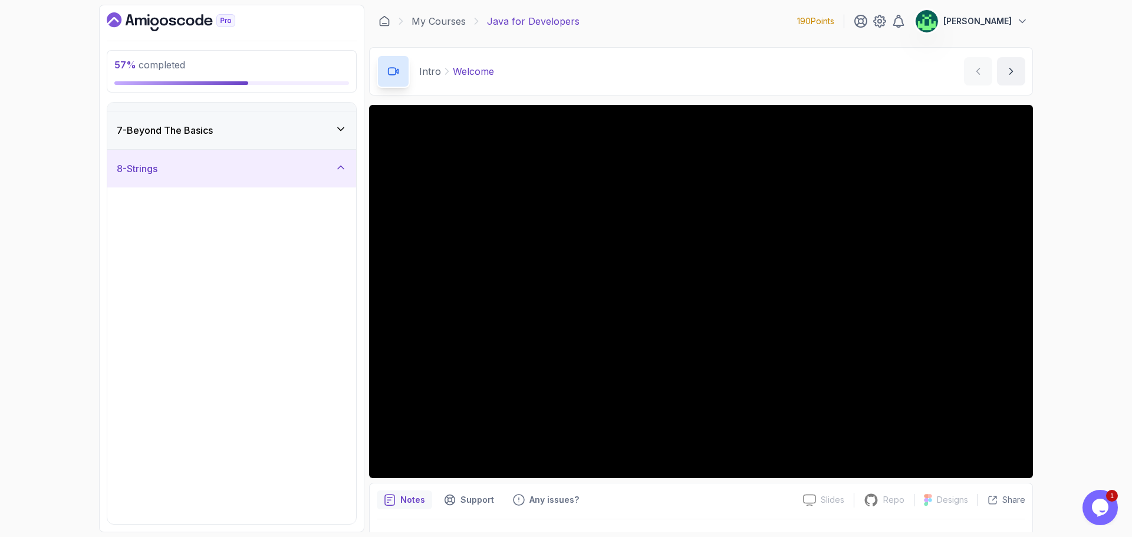
click at [268, 137] on div "7 - Beyond The Basics" at bounding box center [232, 130] width 230 height 14
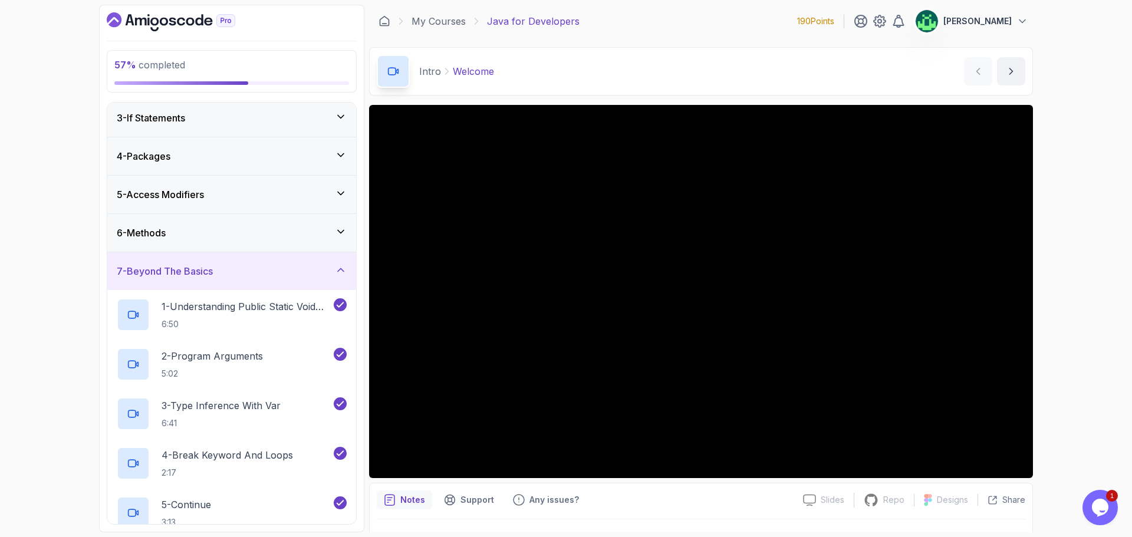
scroll to position [0, 0]
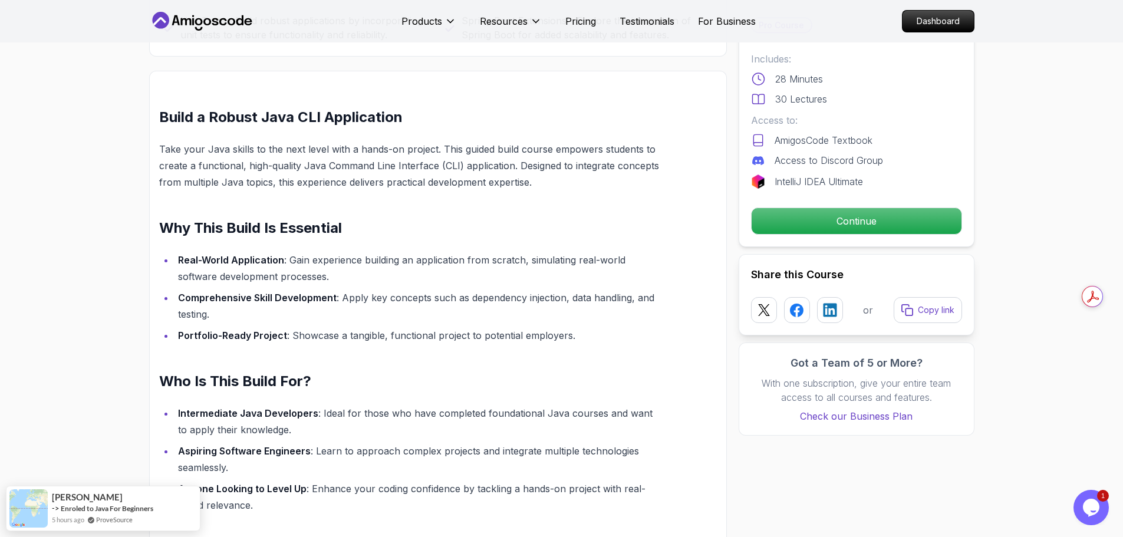
scroll to position [825, 0]
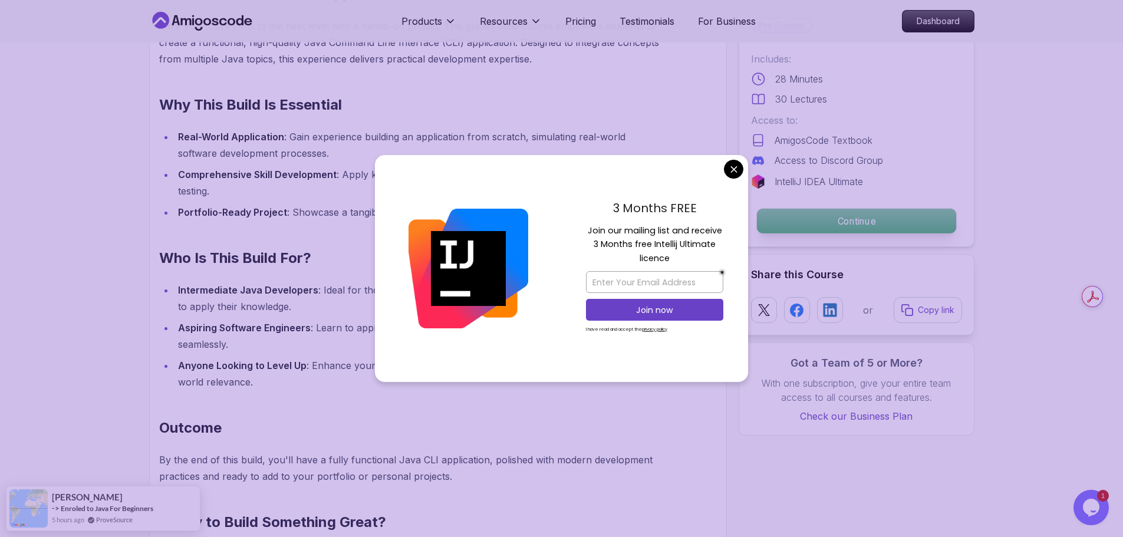
click at [871, 222] on p "Continue" at bounding box center [855, 221] width 199 height 25
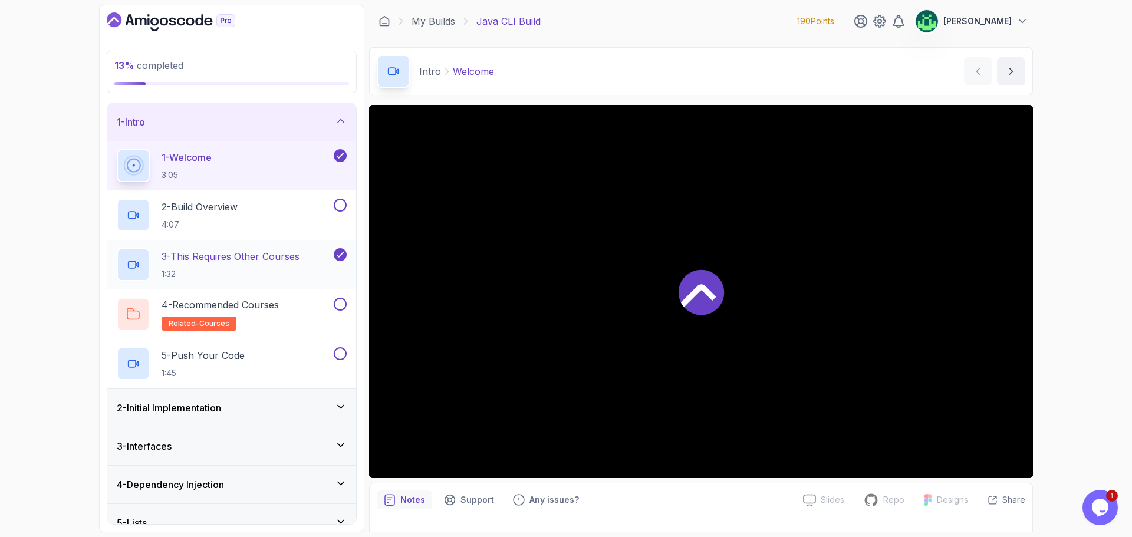
click at [265, 250] on p "3 - This Requires Other Courses" at bounding box center [230, 256] width 138 height 14
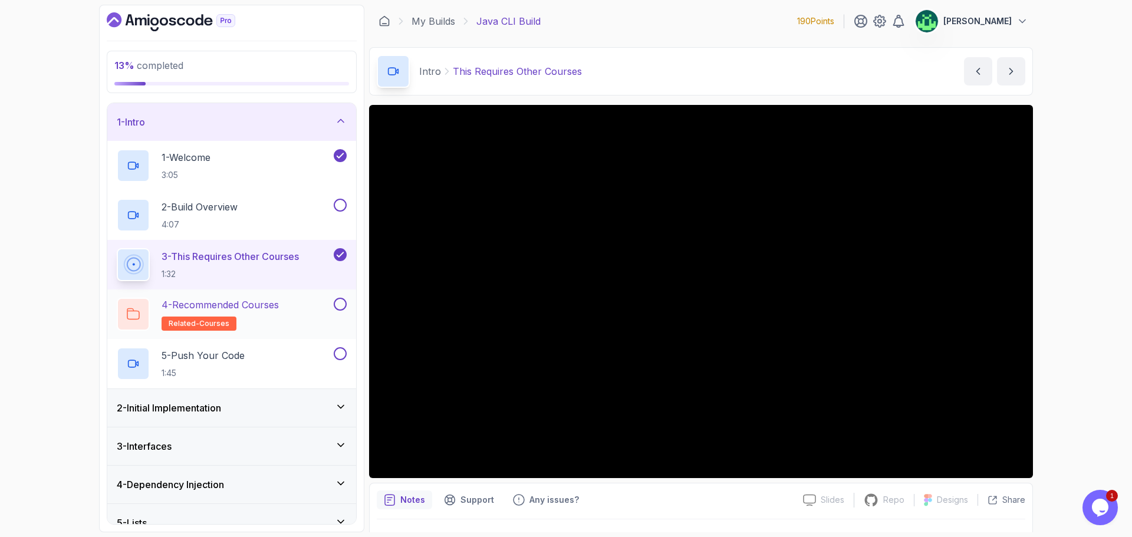
click at [258, 312] on h2 "4 - Recommended Courses related-courses" at bounding box center [219, 314] width 117 height 33
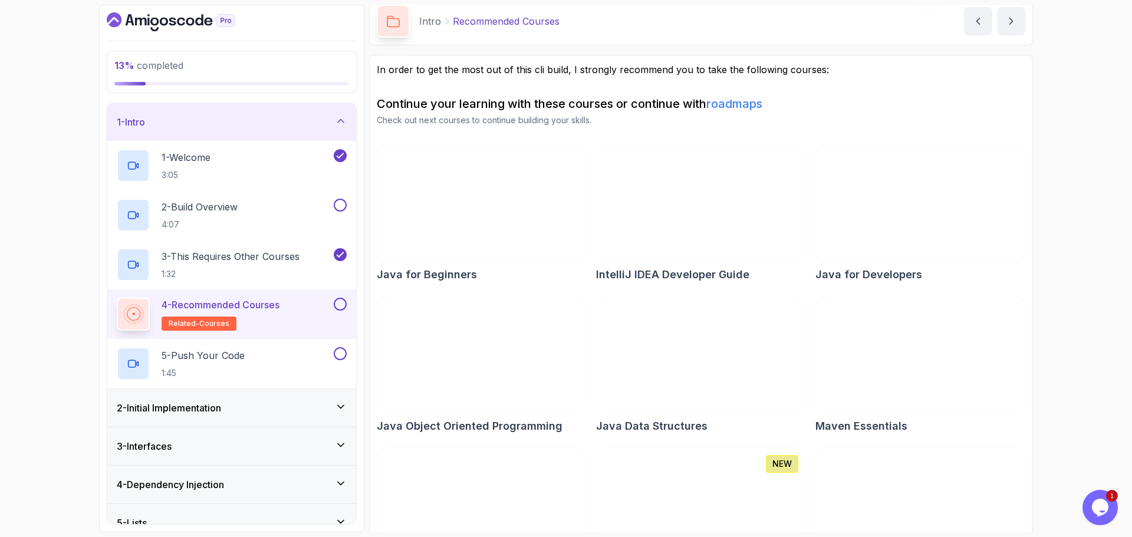
scroll to position [114, 0]
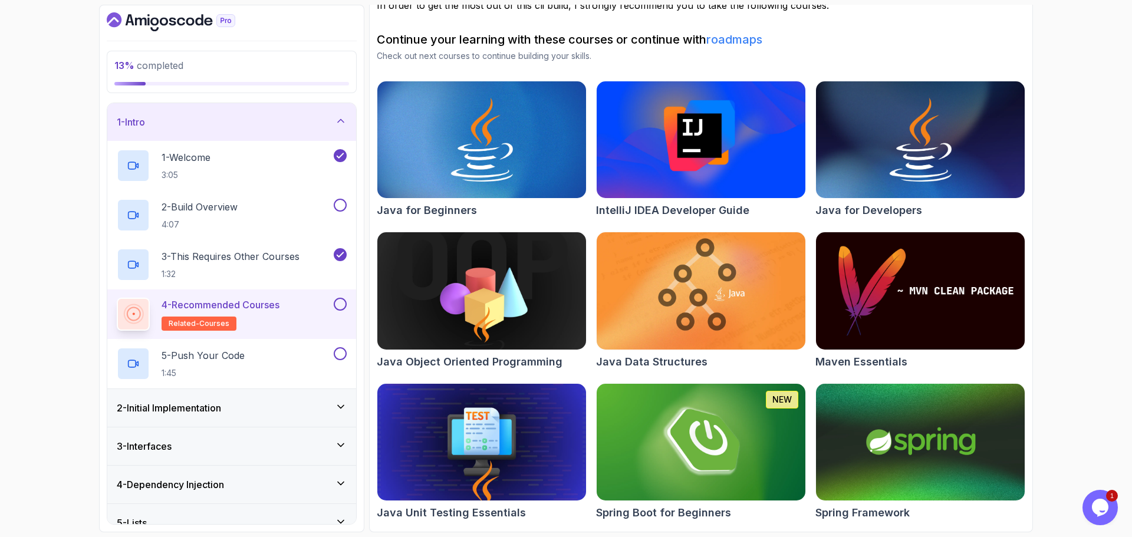
drag, startPoint x: 479, startPoint y: 348, endPoint x: 938, endPoint y: 54, distance: 545.4
click at [938, 54] on p "Check out next courses to continue building your skills." at bounding box center [701, 56] width 648 height 12
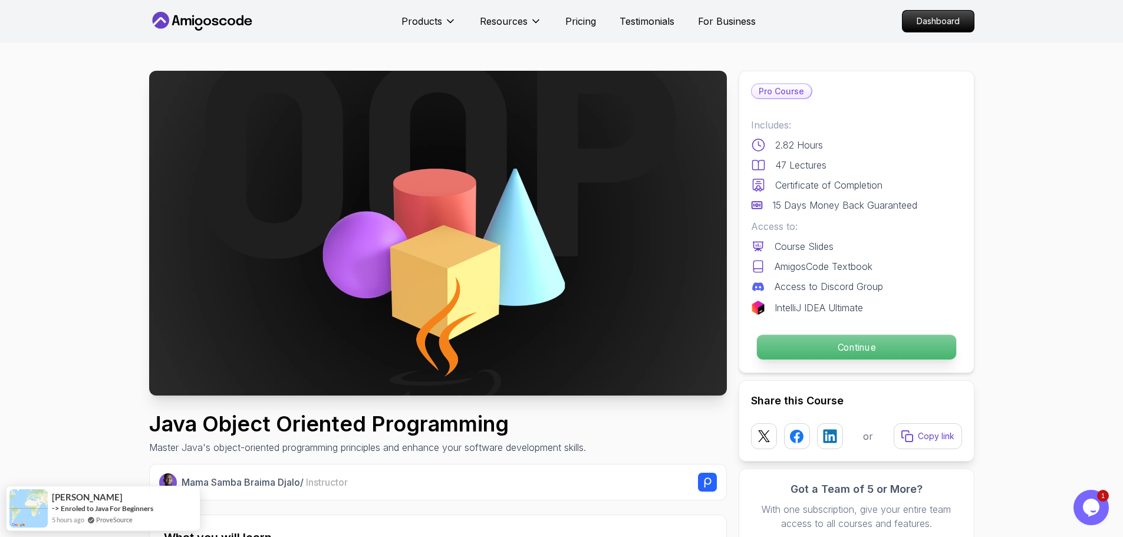
click at [869, 345] on p "Continue" at bounding box center [855, 347] width 199 height 25
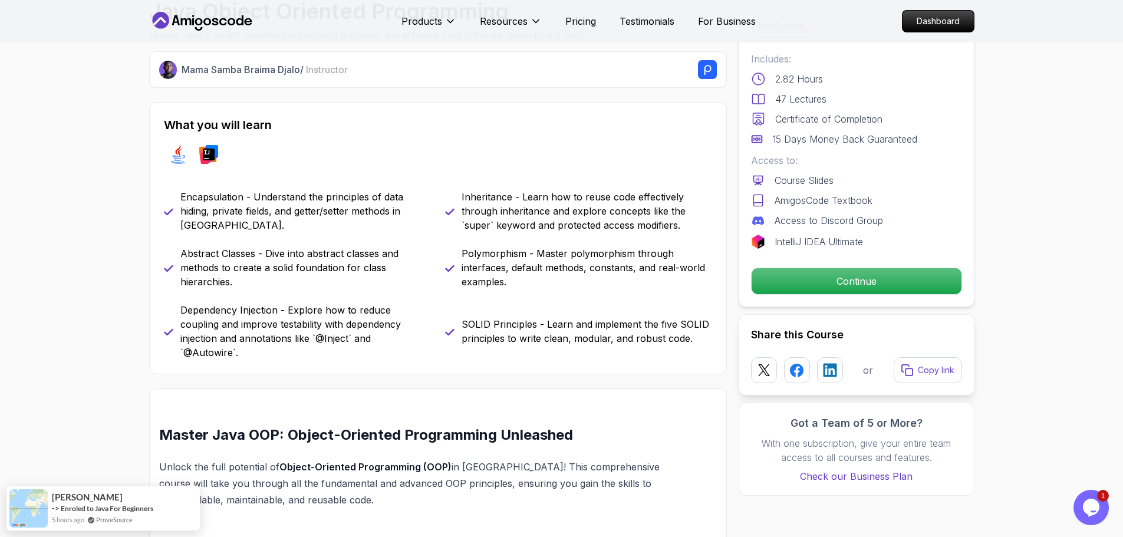
scroll to position [677, 0]
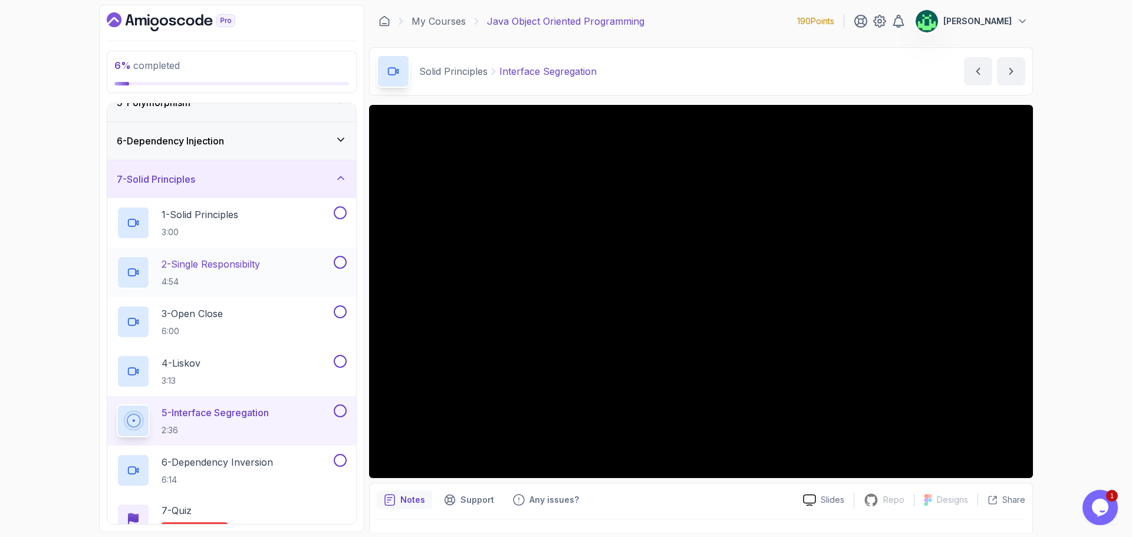
scroll to position [232, 0]
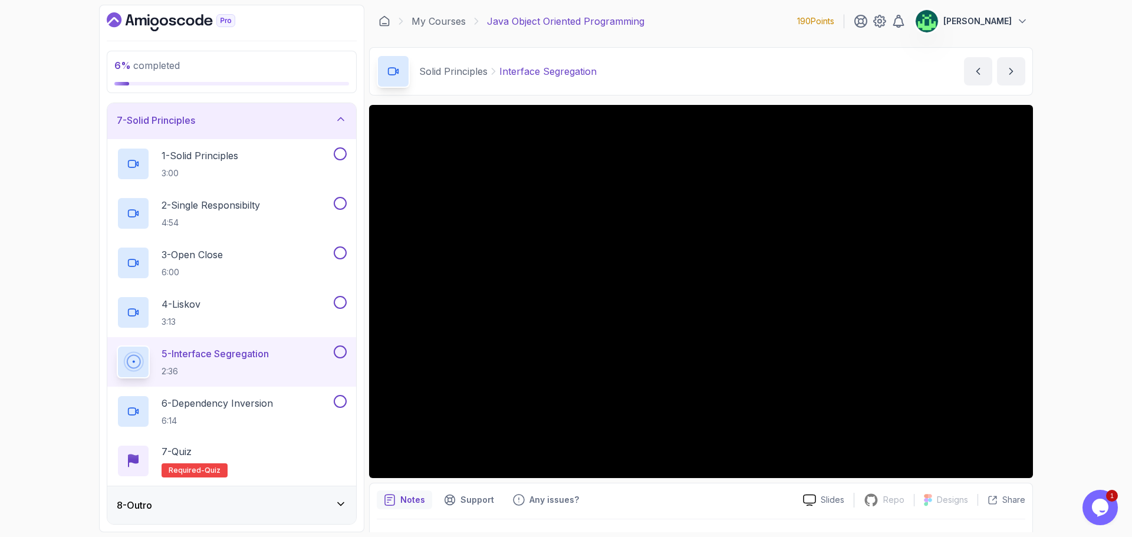
click at [269, 361] on h2 "5 - Interface Segregation 2:36" at bounding box center [214, 362] width 107 height 31
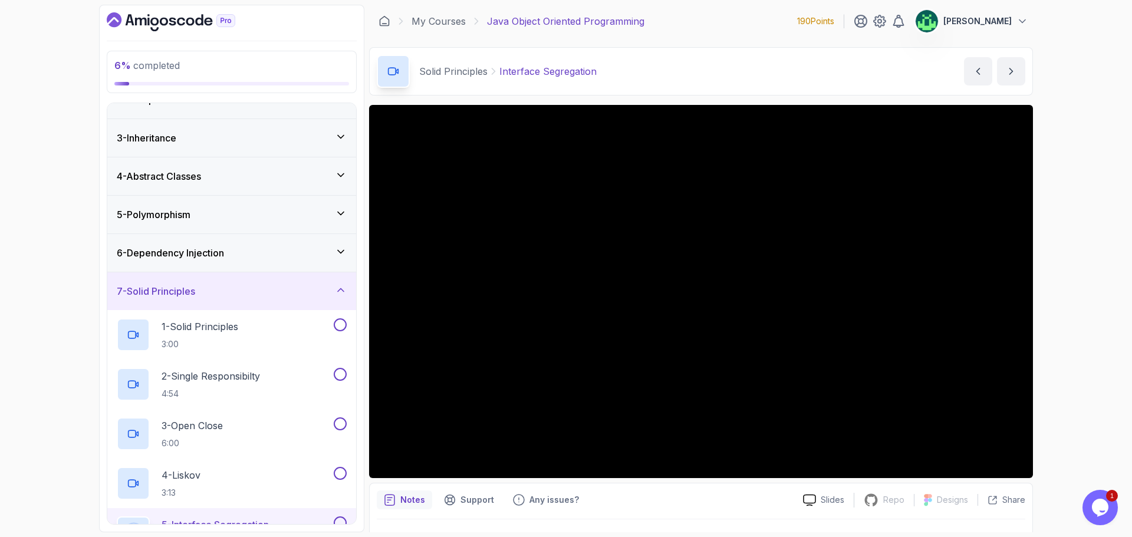
scroll to position [55, 0]
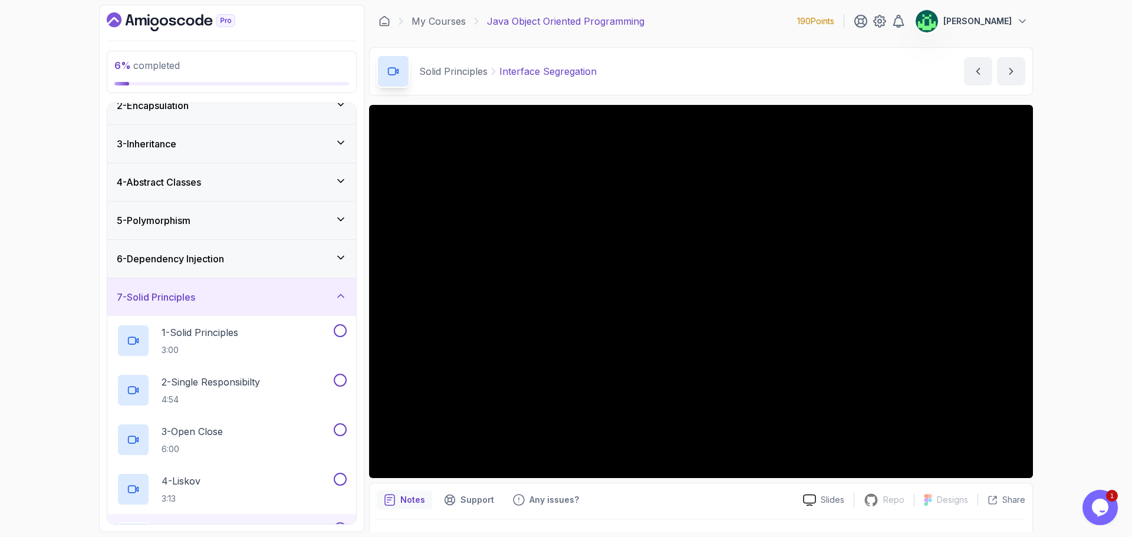
click at [235, 271] on div "6 - Dependency Injection" at bounding box center [231, 259] width 249 height 38
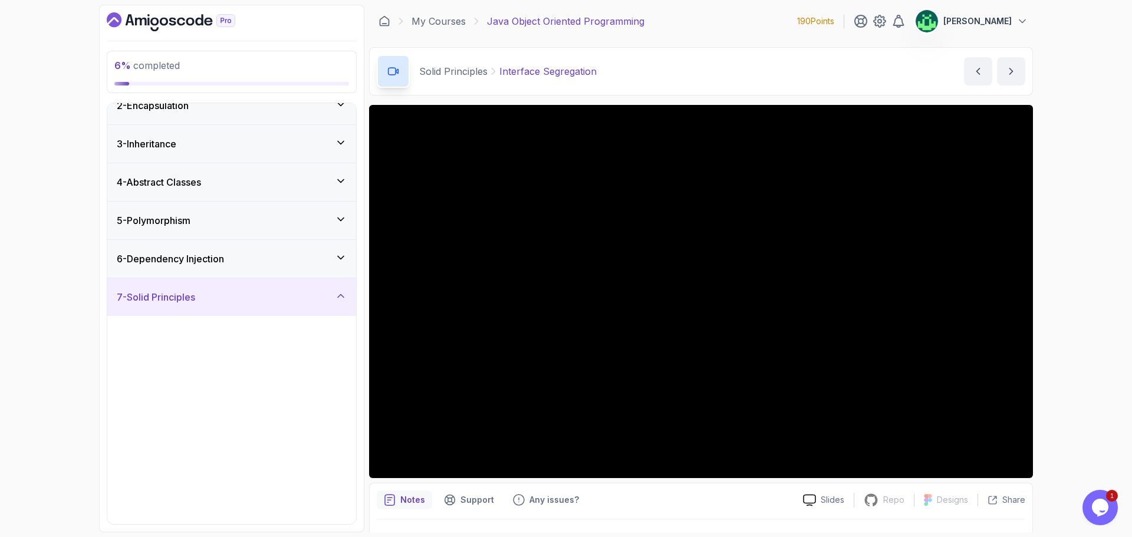
scroll to position [0, 0]
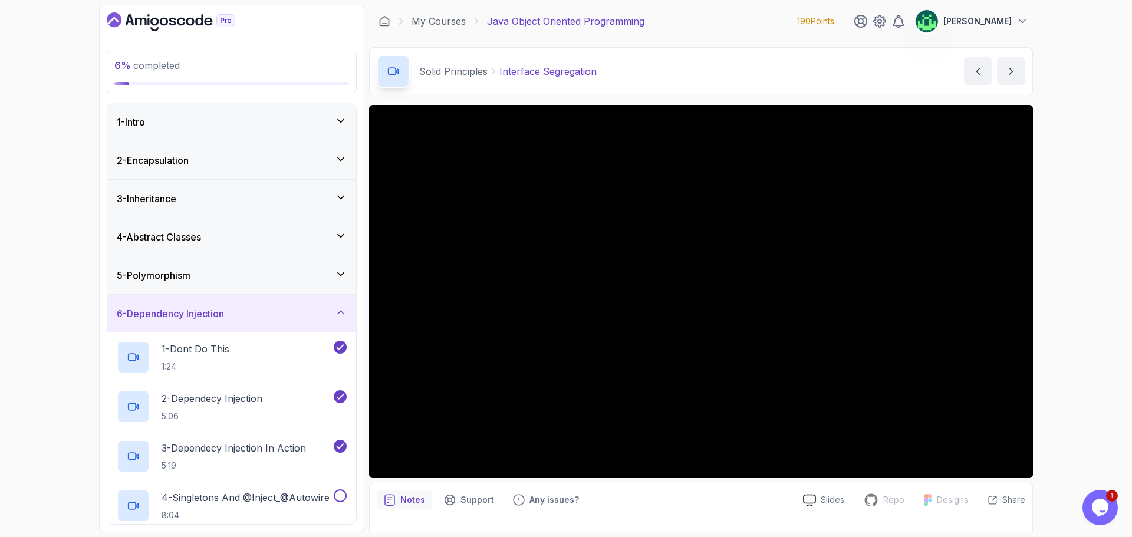
click at [236, 279] on div "5 - Polymorphism" at bounding box center [232, 275] width 230 height 14
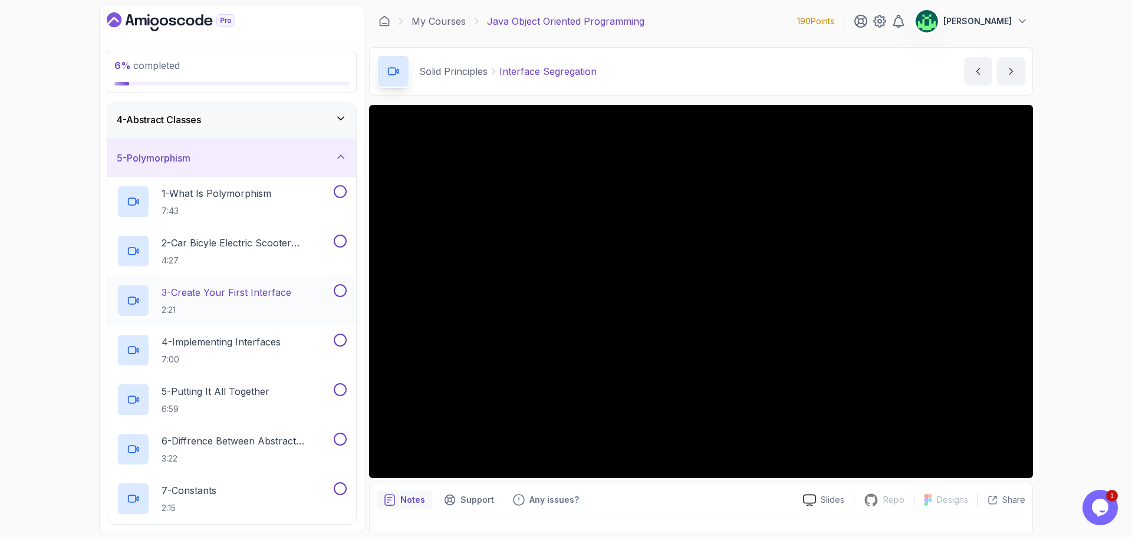
scroll to position [118, 0]
click at [245, 209] on p "7:43" at bounding box center [216, 211] width 110 height 12
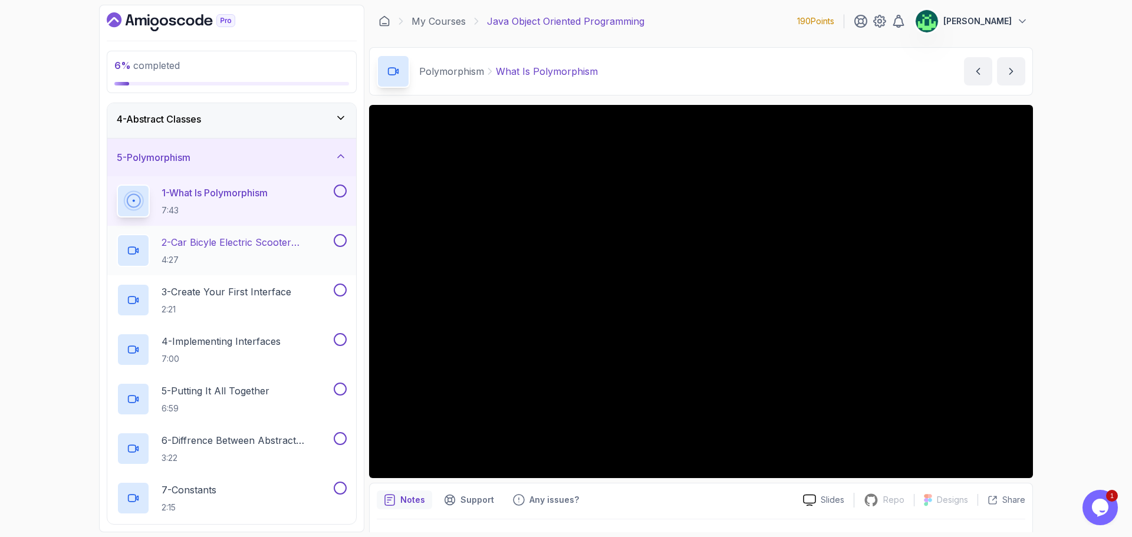
click at [242, 250] on h2 "2 - Car Bicyle Electric Scooter Example 4:27" at bounding box center [246, 250] width 170 height 31
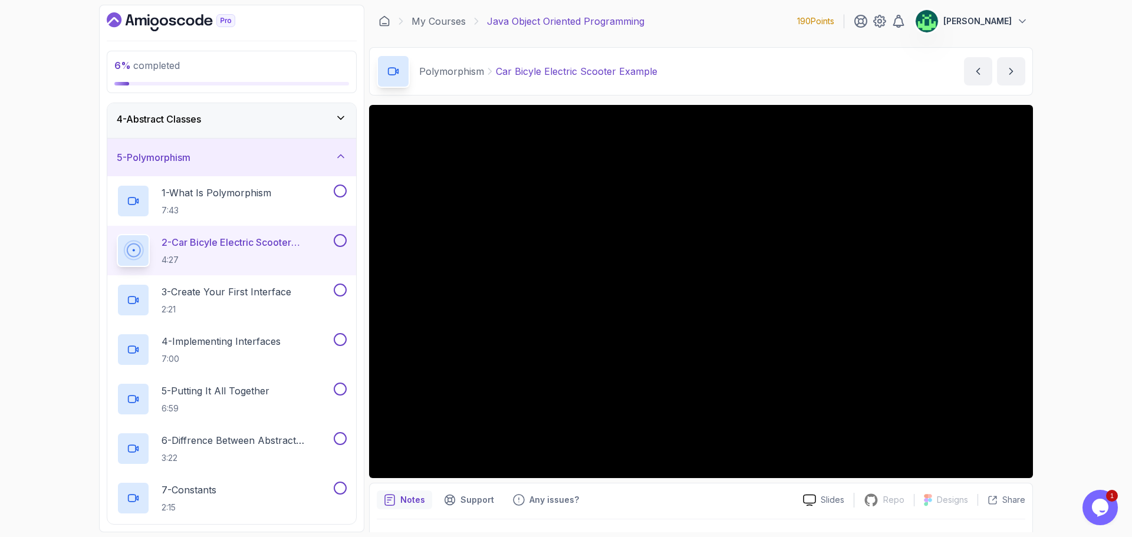
click at [47, 136] on div "6 % completed 1 - Intro 2 - Encapsulation 3 - Inheritance 4 - Abstract Classes …" at bounding box center [566, 268] width 1132 height 537
click at [1070, 301] on div "6 % completed 1 - Intro 2 - Encapsulation 3 - Inheritance 4 - Abstract Classes …" at bounding box center [566, 268] width 1132 height 537
click at [249, 297] on p "3 - Create Your First Interface" at bounding box center [226, 292] width 130 height 14
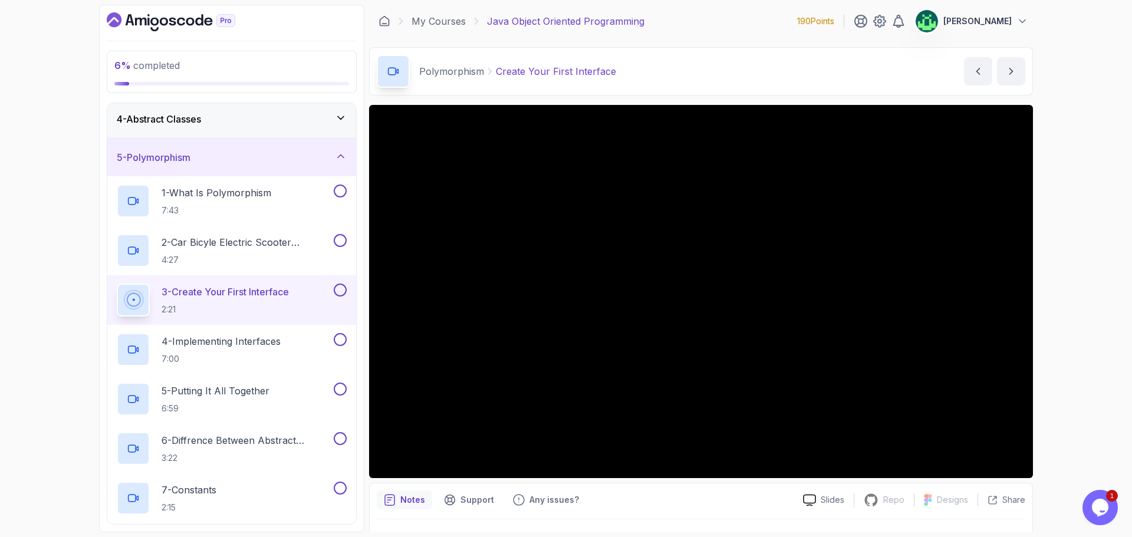
scroll to position [28, 0]
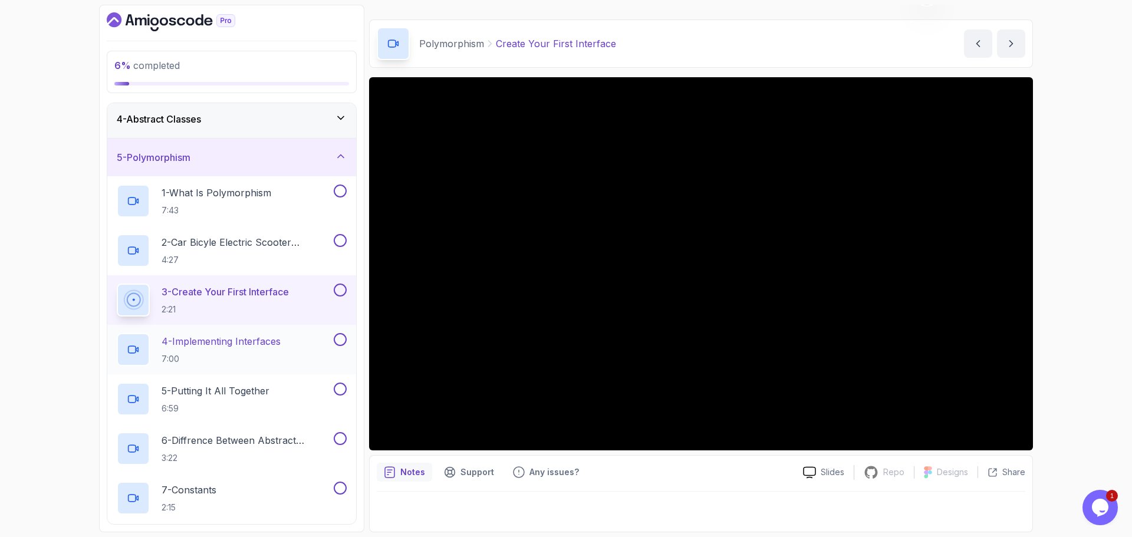
click at [289, 346] on div "4 - Implementing Interfaces 7:00" at bounding box center [224, 349] width 215 height 33
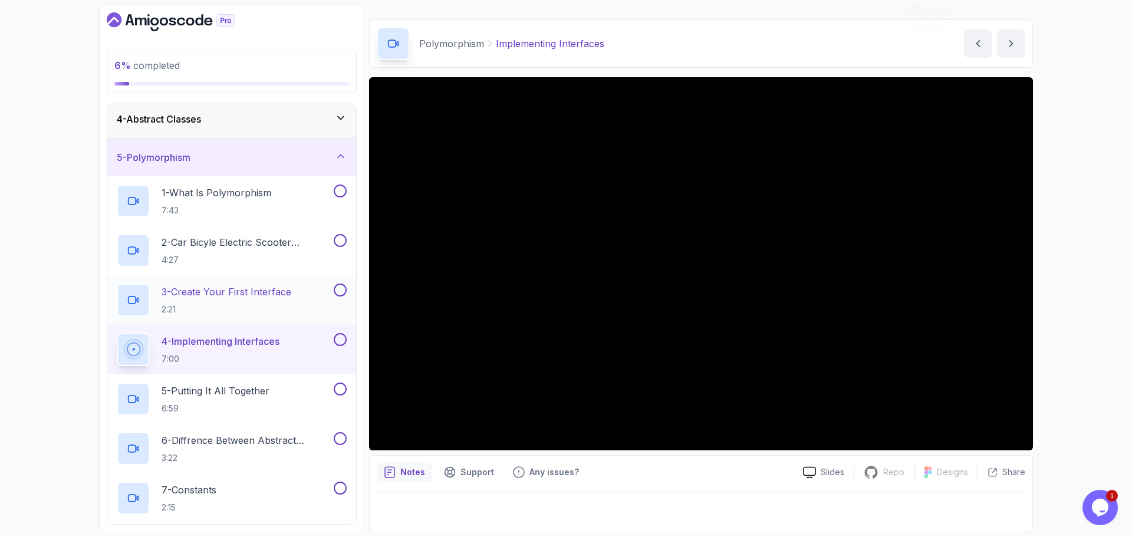
click at [291, 289] on p "3 - Create Your First Interface" at bounding box center [226, 292] width 130 height 14
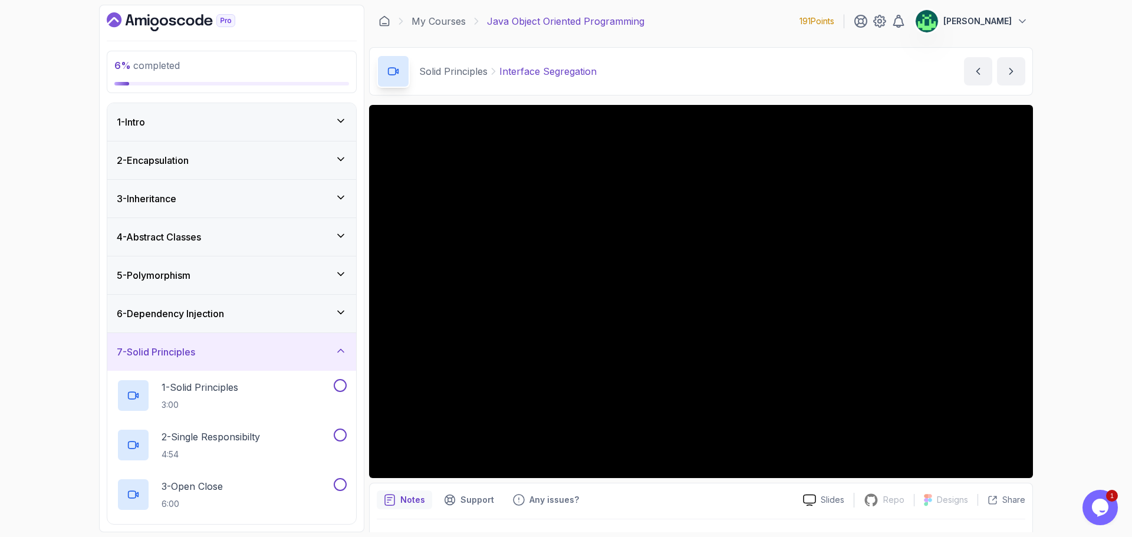
click at [322, 203] on div "3 - Inheritance" at bounding box center [232, 199] width 230 height 14
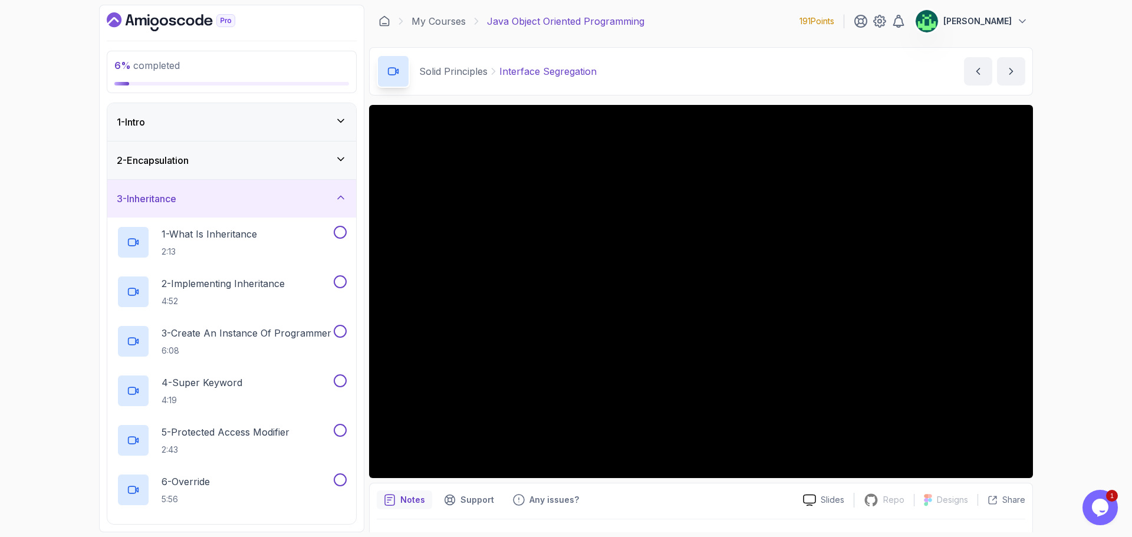
click at [322, 203] on div "3 - Inheritance" at bounding box center [232, 199] width 230 height 14
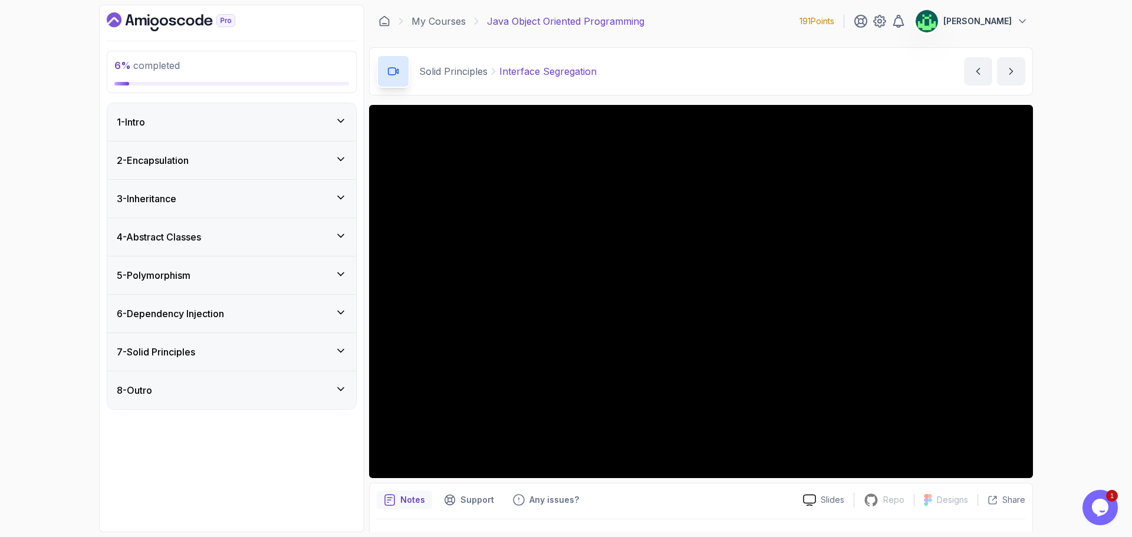
click at [276, 276] on div "5 - Polymorphism" at bounding box center [232, 275] width 230 height 14
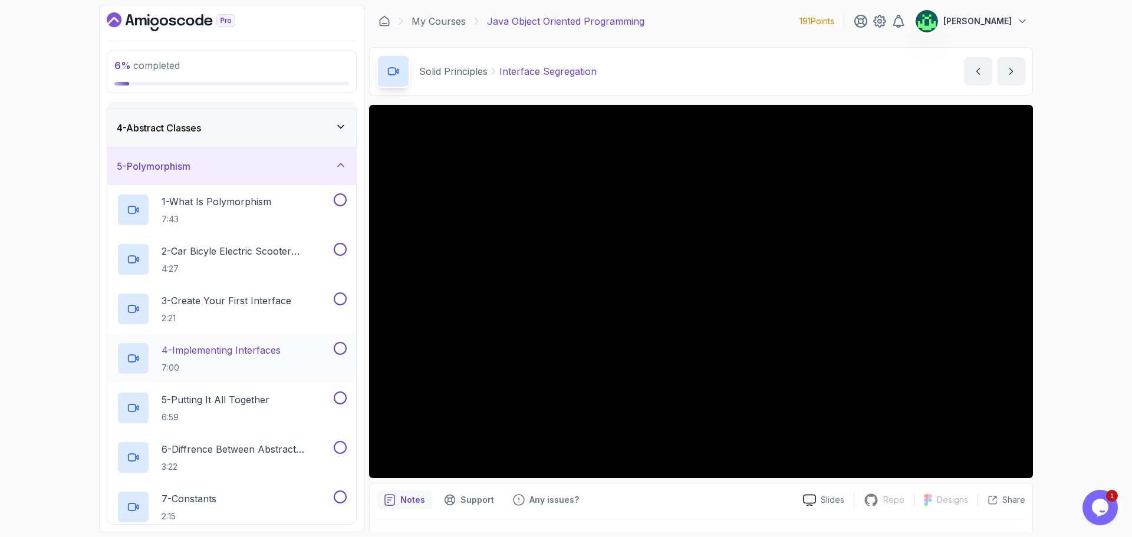
scroll to position [118, 0]
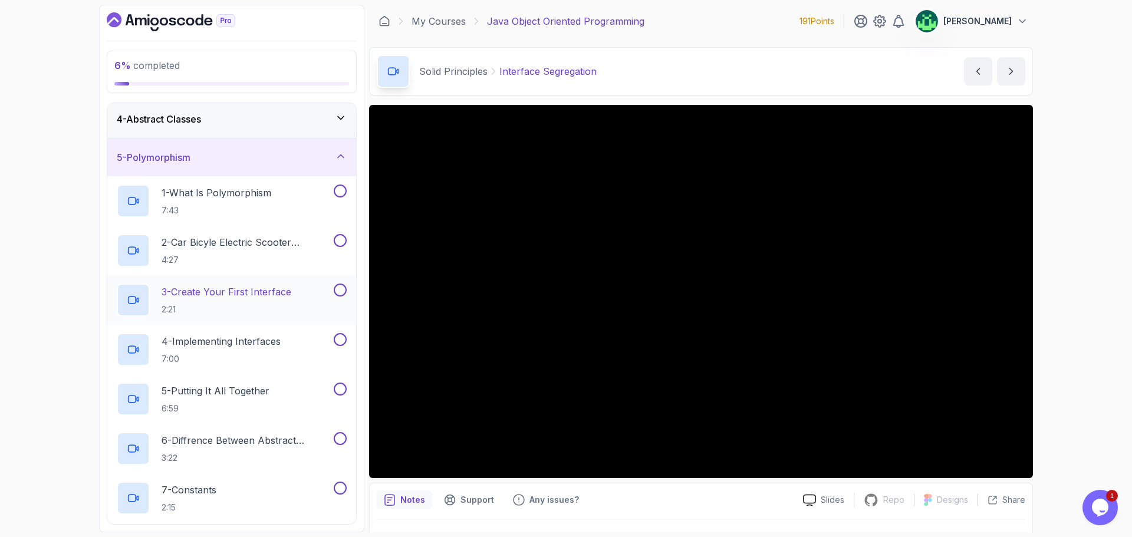
click at [265, 296] on p "3 - Create Your First Interface" at bounding box center [226, 292] width 130 height 14
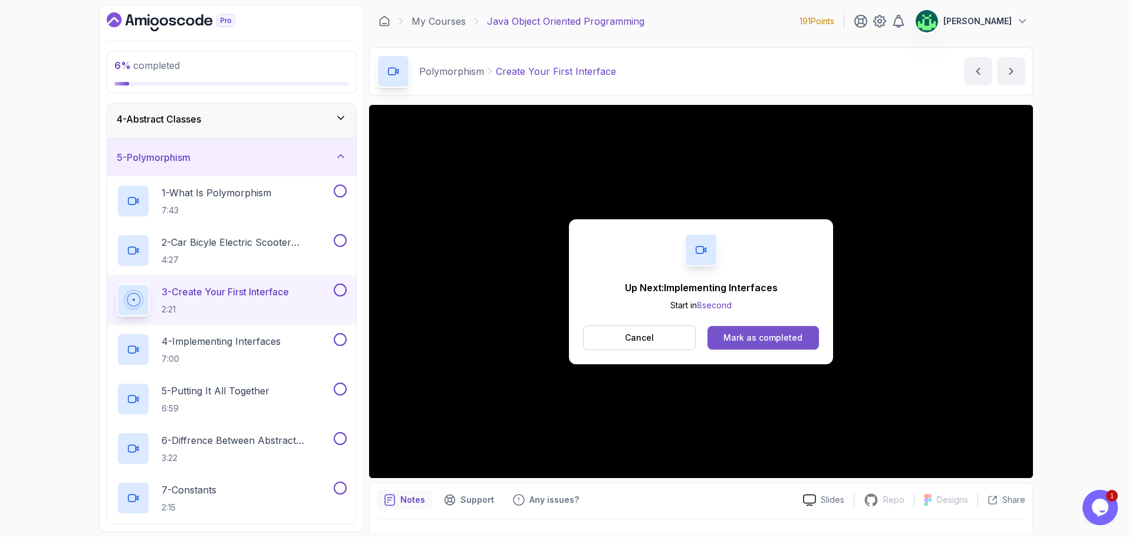
click at [777, 341] on div "Mark as completed" at bounding box center [762, 338] width 79 height 12
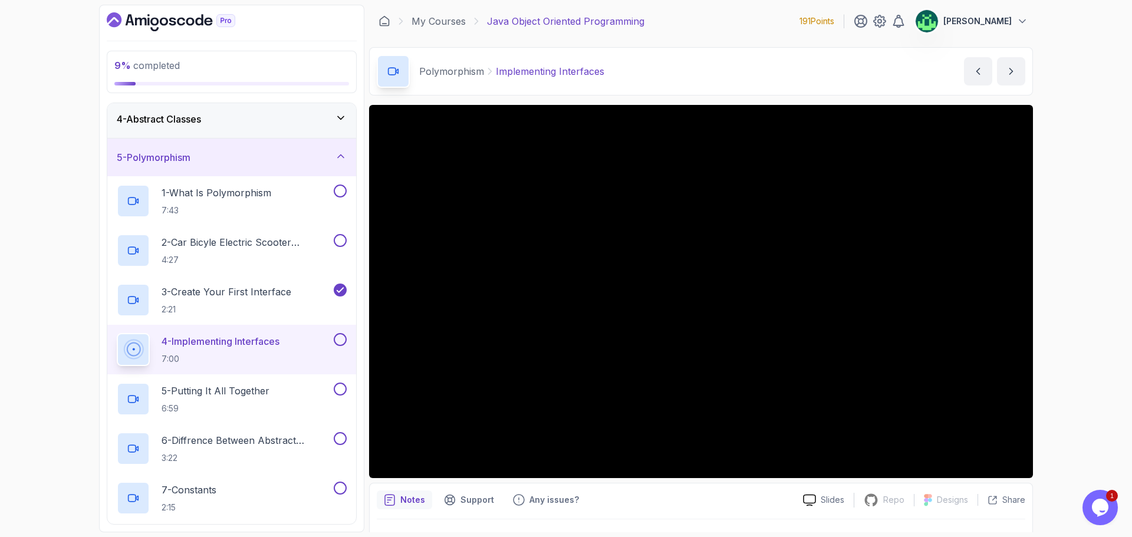
click at [654, 348] on div at bounding box center [701, 291] width 664 height 373
click at [328, 348] on div "4 - Implementing Interfaces 7:00" at bounding box center [224, 349] width 215 height 33
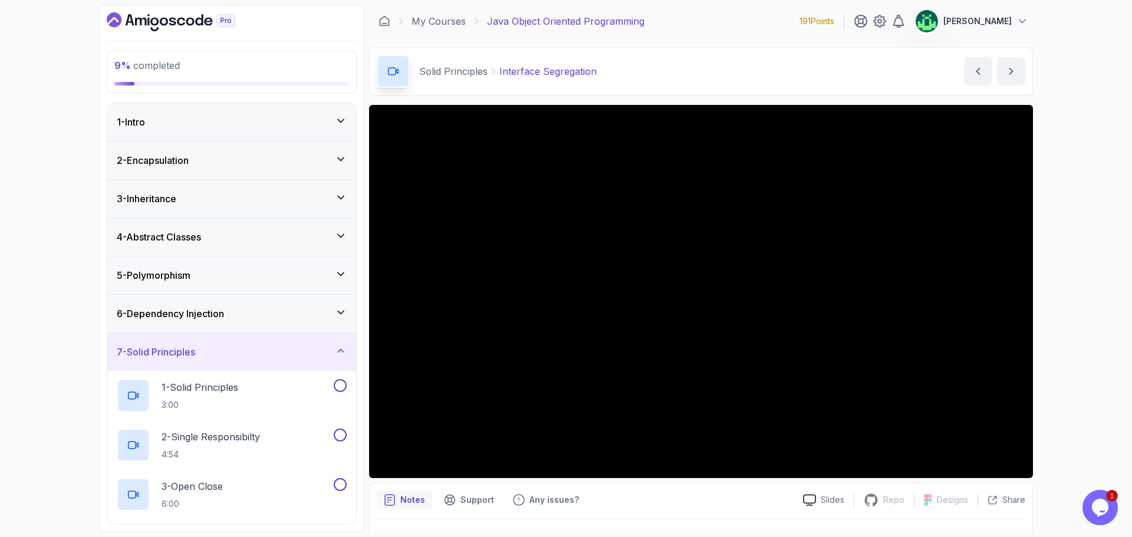
click at [245, 280] on div "5 - Polymorphism" at bounding box center [232, 275] width 230 height 14
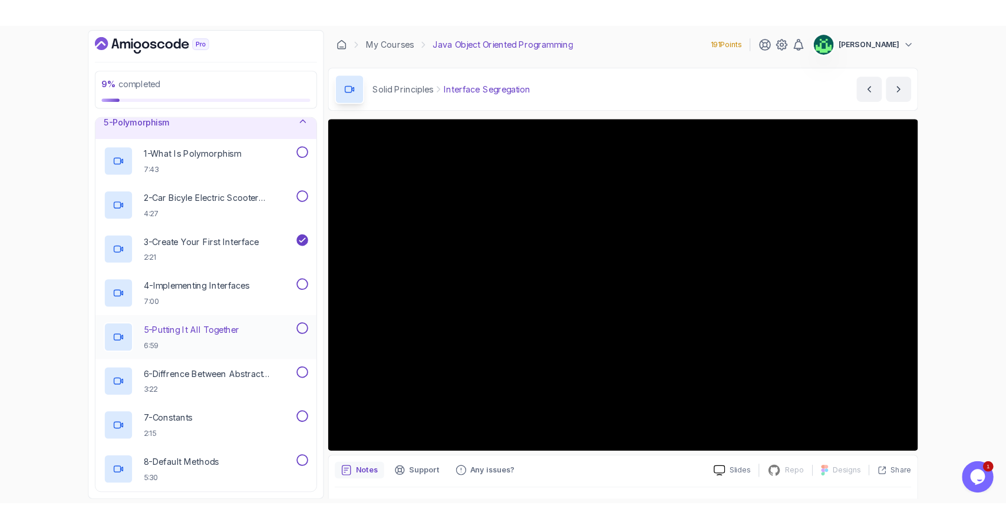
scroll to position [177, 0]
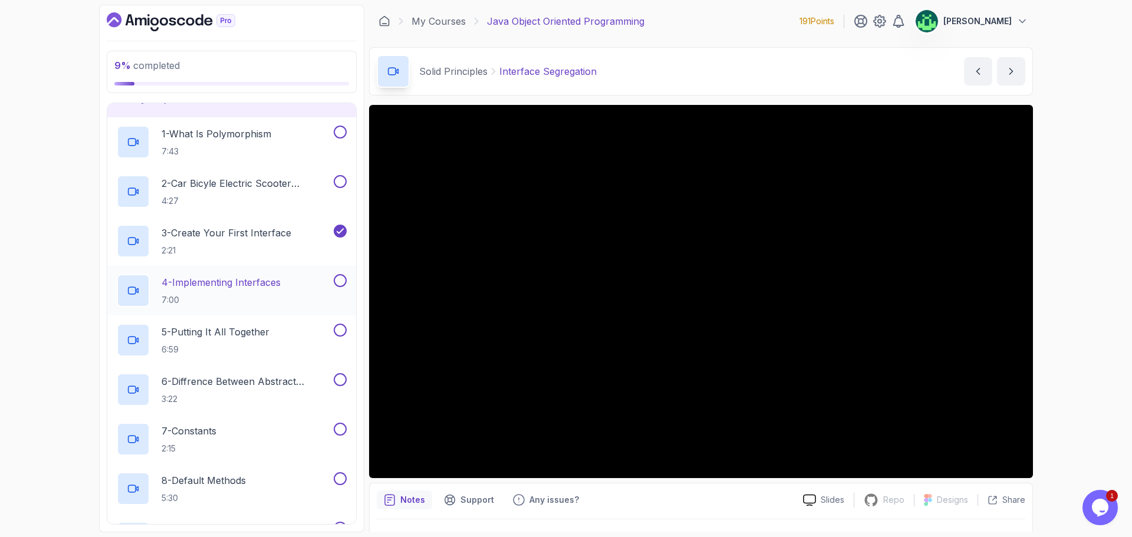
click at [275, 280] on p "4 - Implementing Interfaces" at bounding box center [220, 282] width 119 height 14
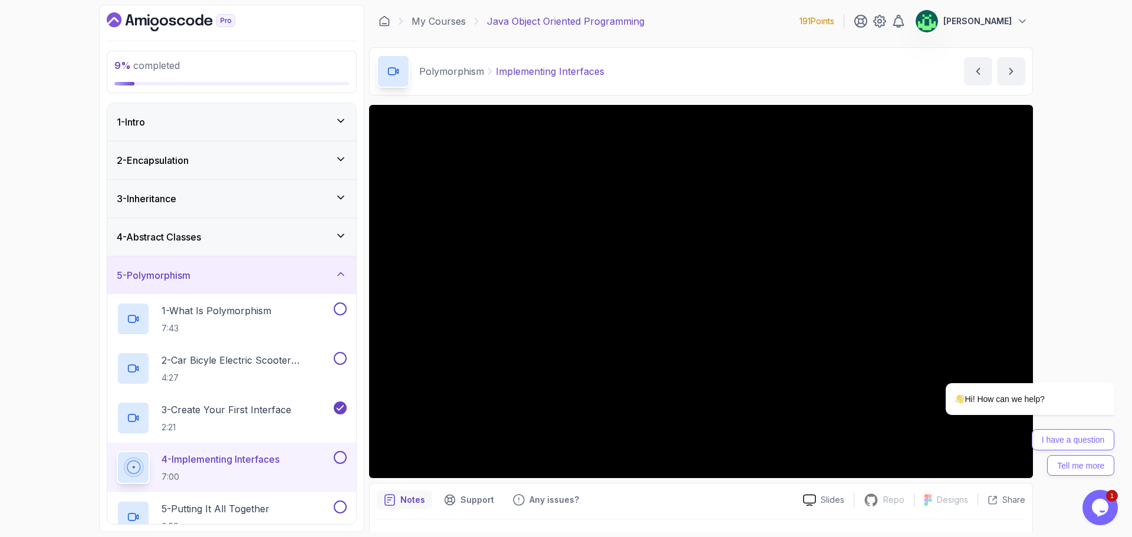
click at [279, 277] on div "5 - Polymorphism" at bounding box center [232, 275] width 230 height 14
click at [1007, 24] on p "[PERSON_NAME]" at bounding box center [977, 21] width 68 height 12
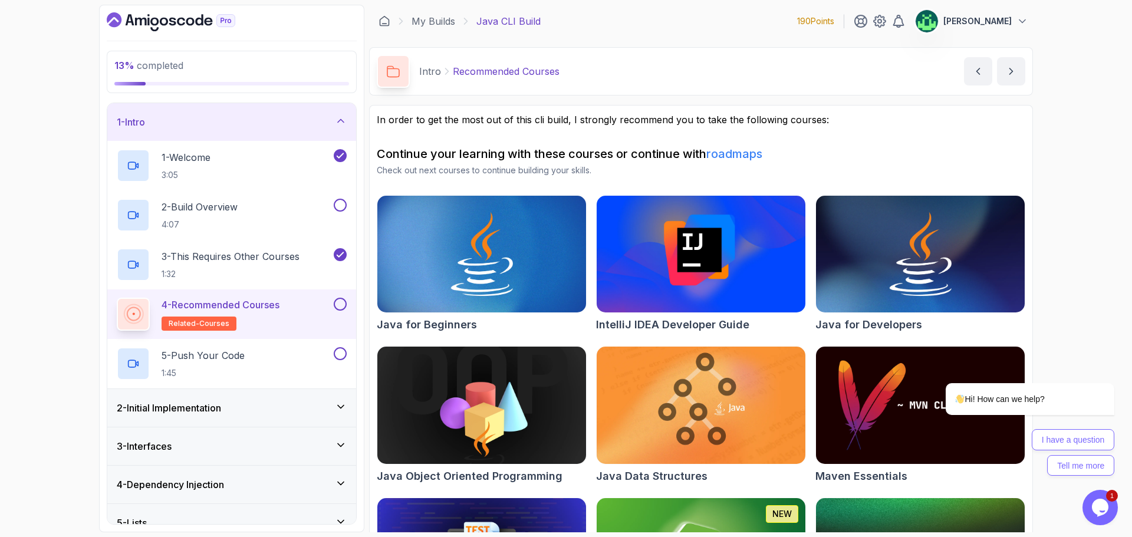
scroll to position [114, 0]
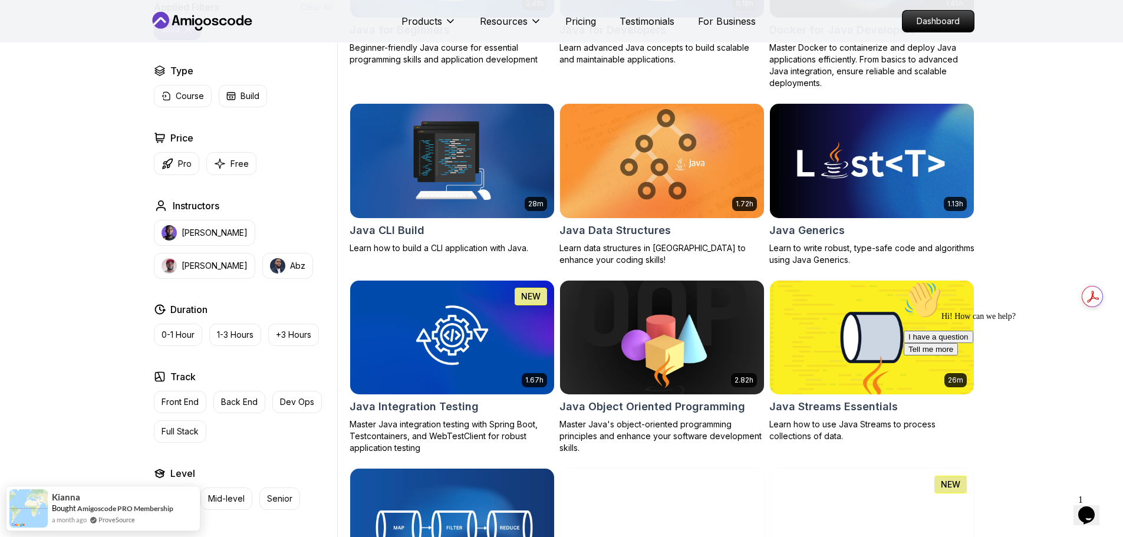
scroll to position [471, 0]
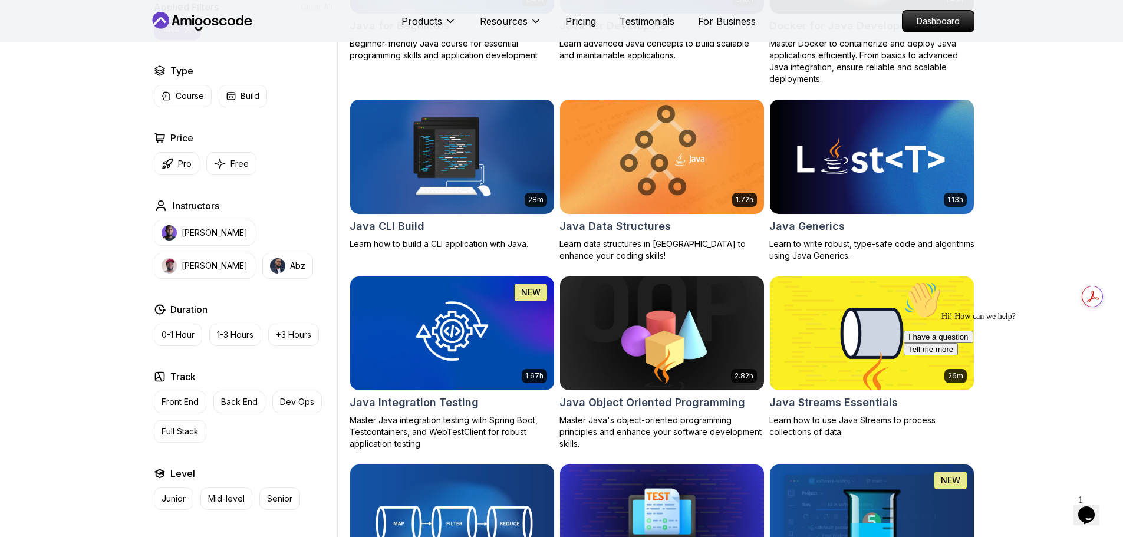
click at [903, 281] on icon "Chat attention grabber" at bounding box center [903, 281] width 0 height 0
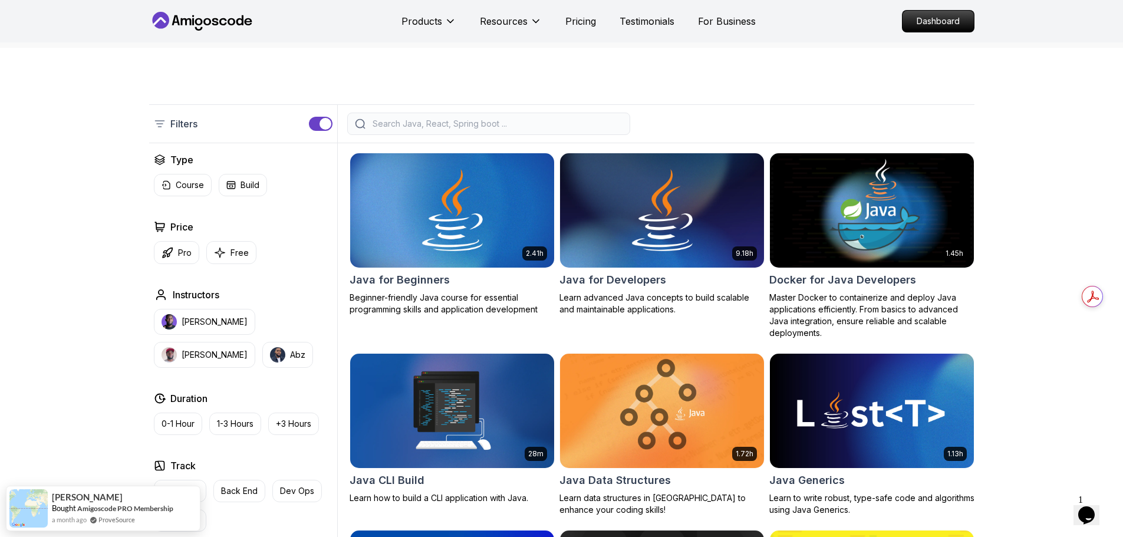
scroll to position [118, 0]
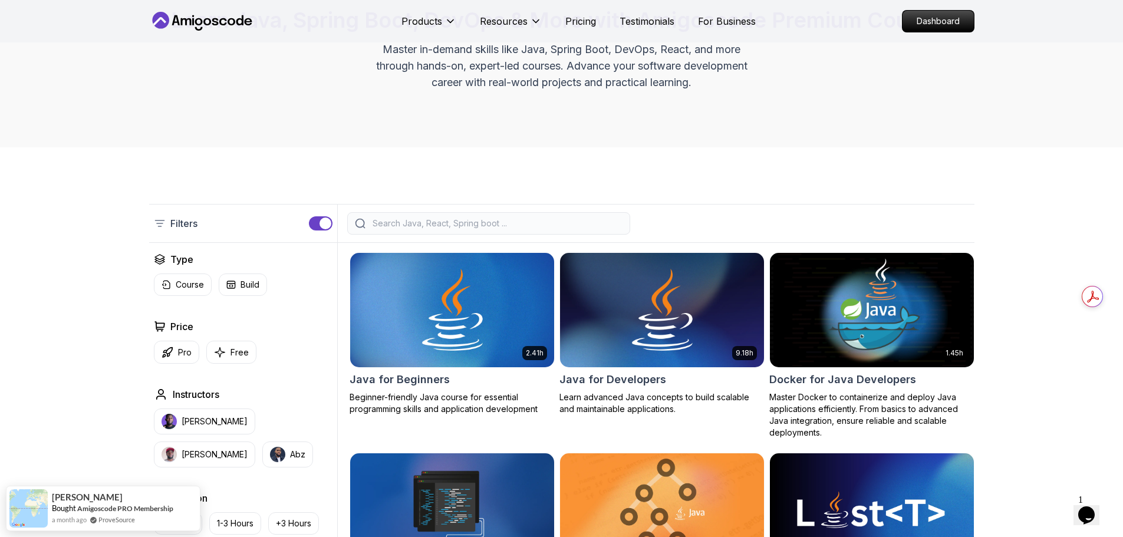
click at [458, 225] on input "search" at bounding box center [496, 223] width 252 height 12
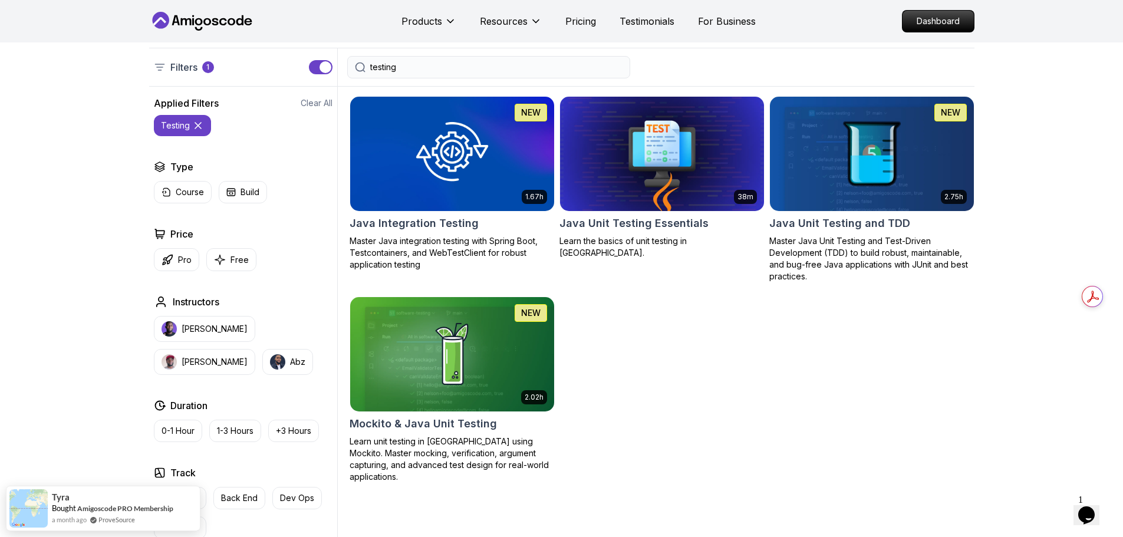
scroll to position [295, 0]
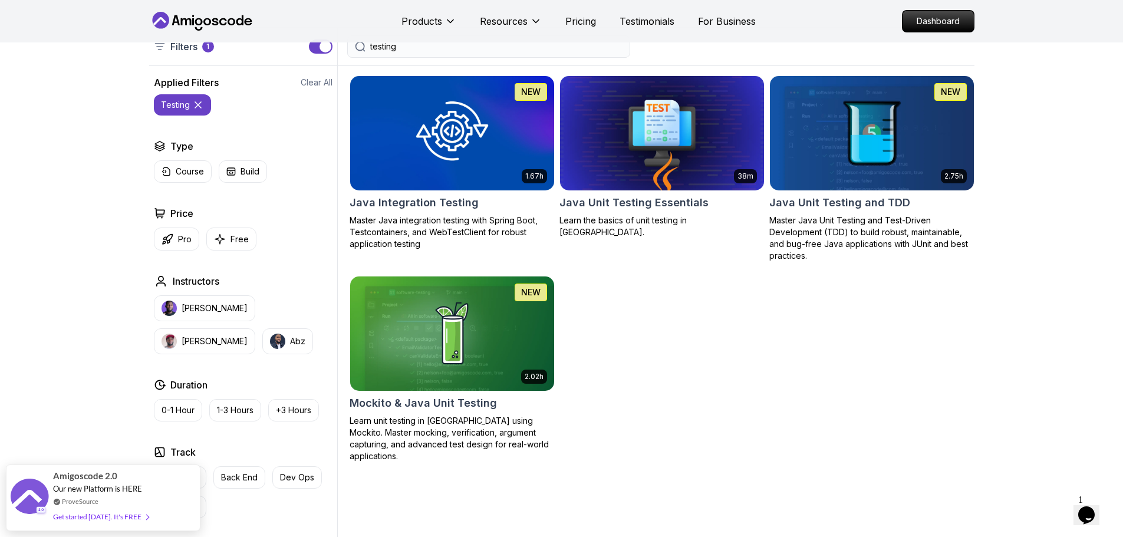
type input "testing"
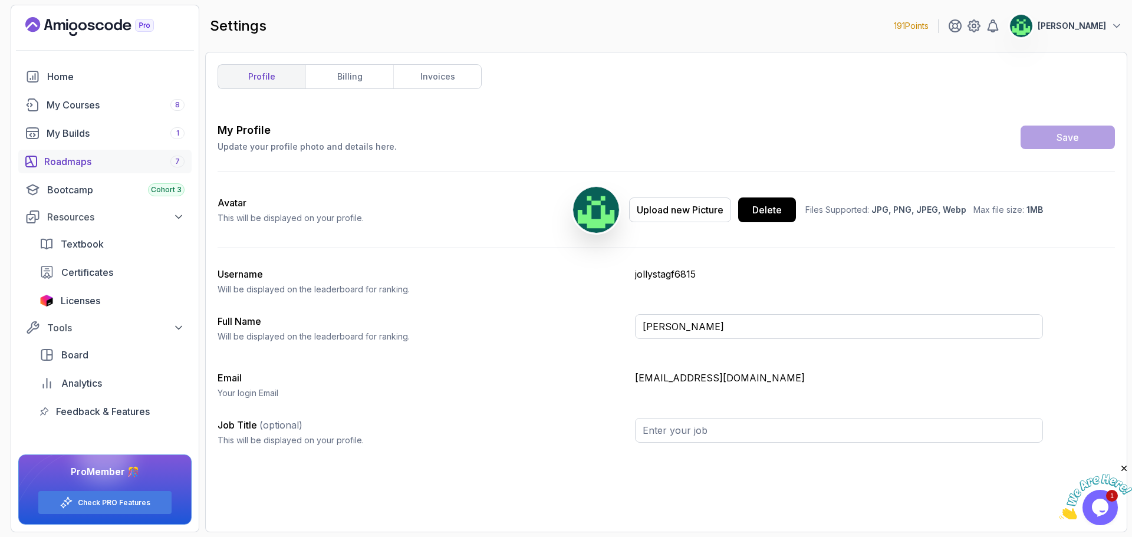
click at [121, 164] on div "Roadmaps 7" at bounding box center [114, 161] width 140 height 14
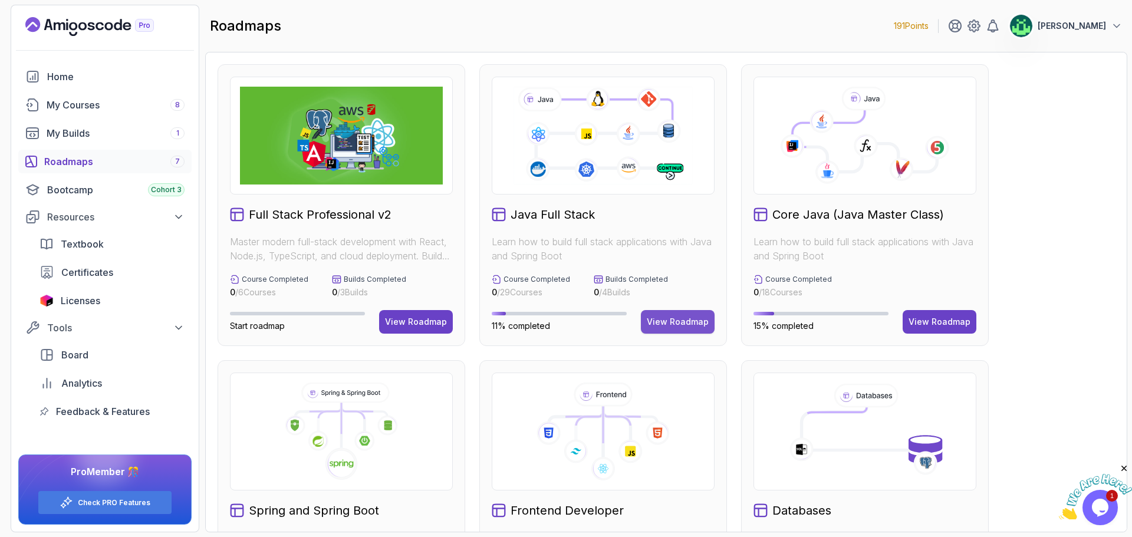
click at [663, 325] on div "View Roadmap" at bounding box center [678, 322] width 62 height 12
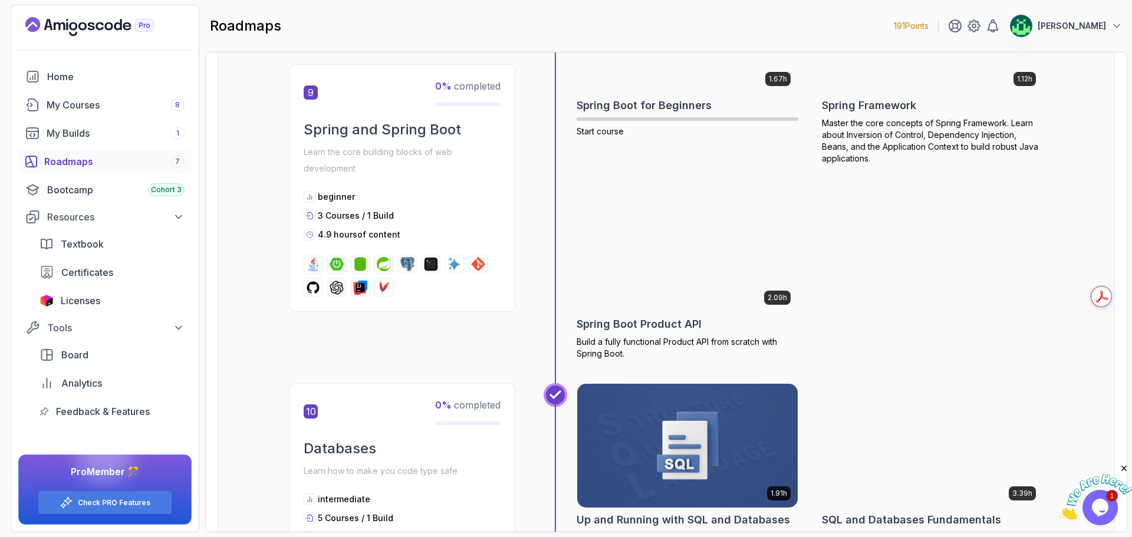
scroll to position [2475, 0]
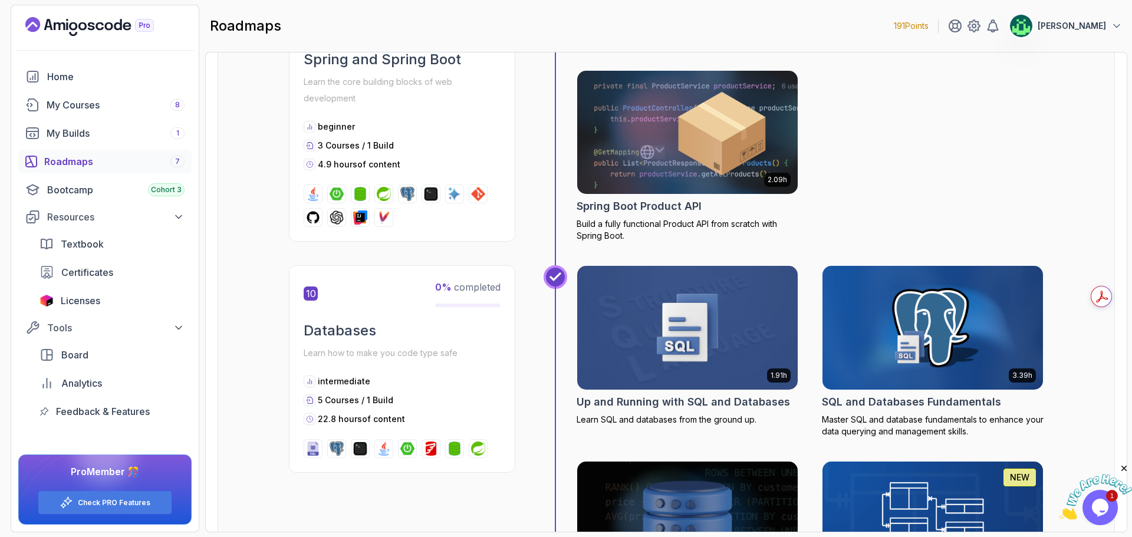
click at [958, 159] on div "1.67h Spring Boot for Beginners Start course 1.12h Spring Framework Master the …" at bounding box center [809, 46] width 467 height 391
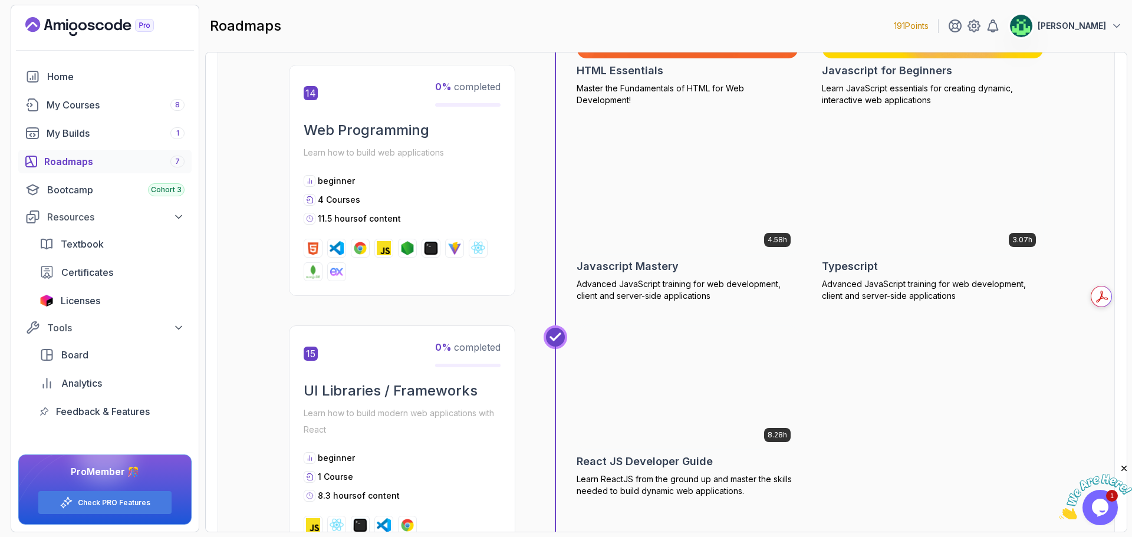
scroll to position [4328, 0]
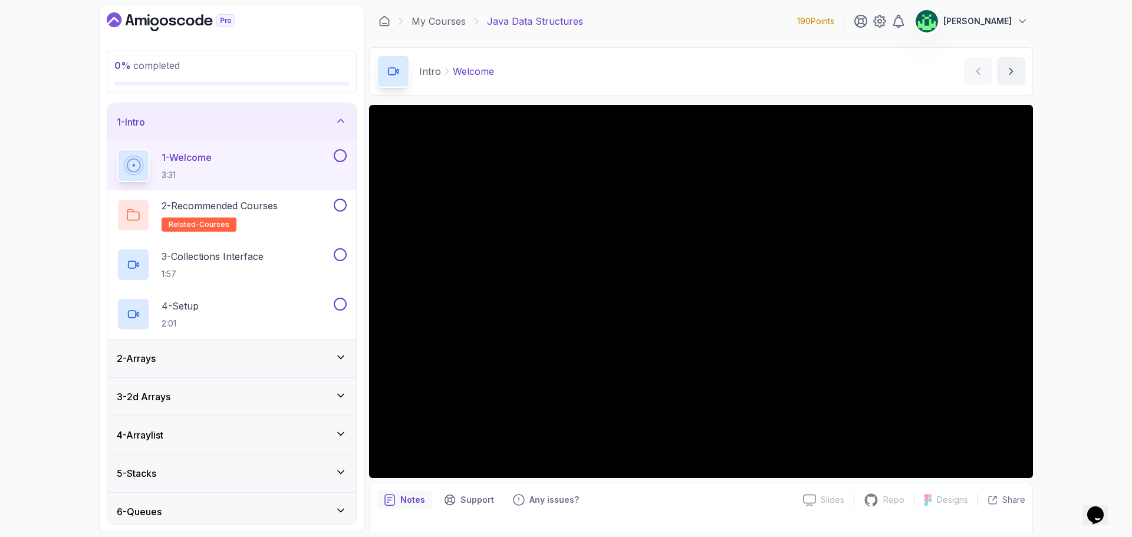
scroll to position [156, 0]
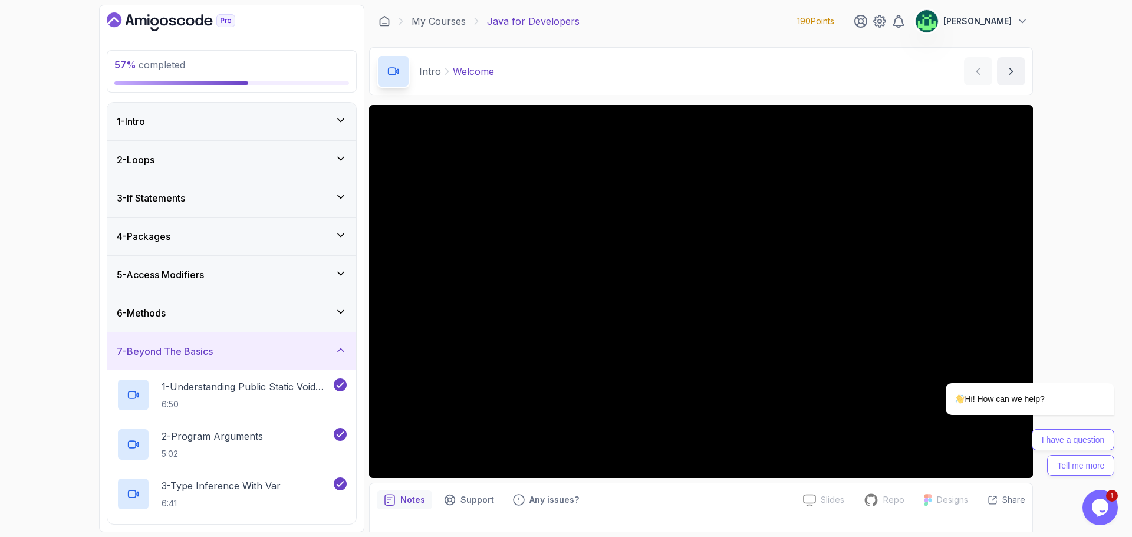
click at [317, 351] on div "7 - Beyond The Basics" at bounding box center [232, 351] width 230 height 14
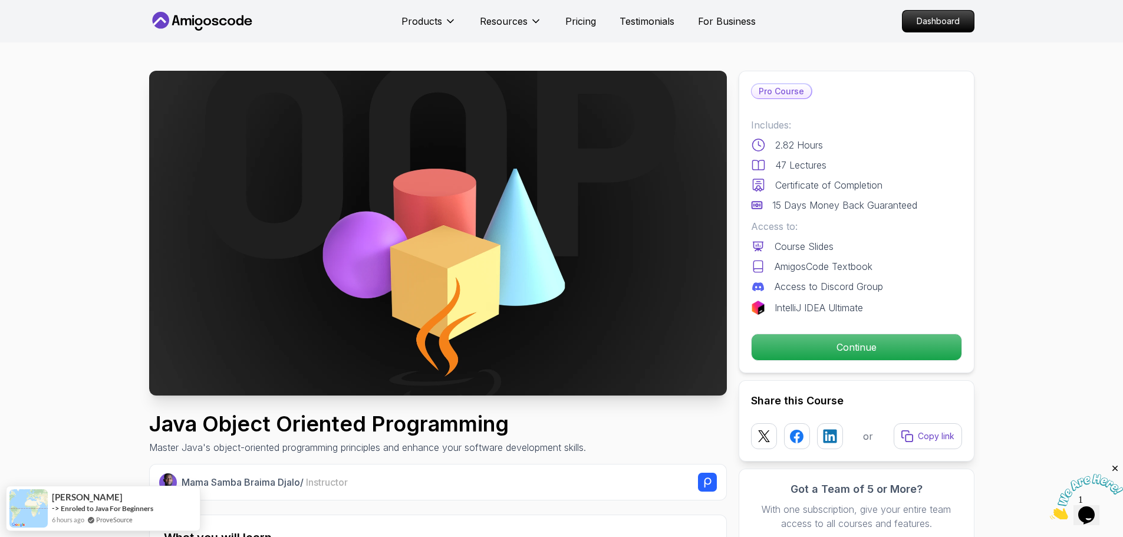
click at [159, 268] on img at bounding box center [438, 233] width 578 height 325
